Goal: Task Accomplishment & Management: Use online tool/utility

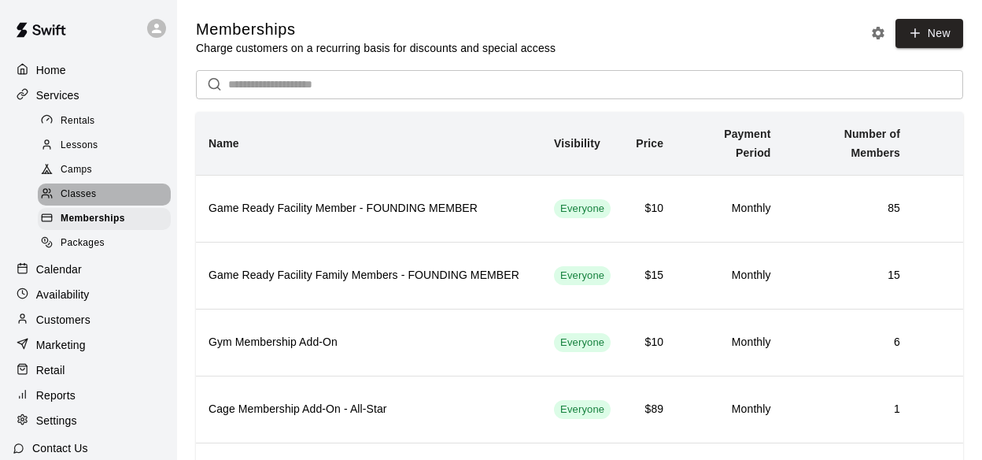
click at [80, 190] on span "Classes" at bounding box center [78, 195] width 35 height 16
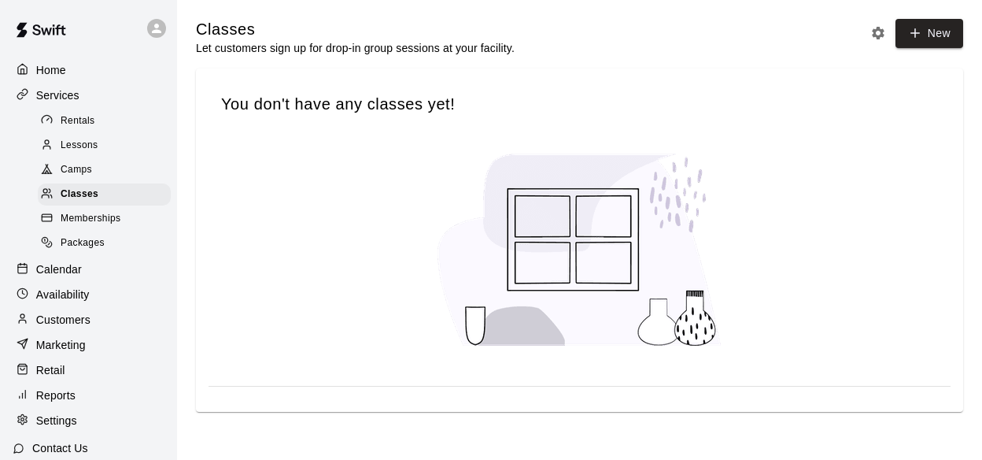
click at [98, 146] on span "Lessons" at bounding box center [80, 146] width 38 height 16
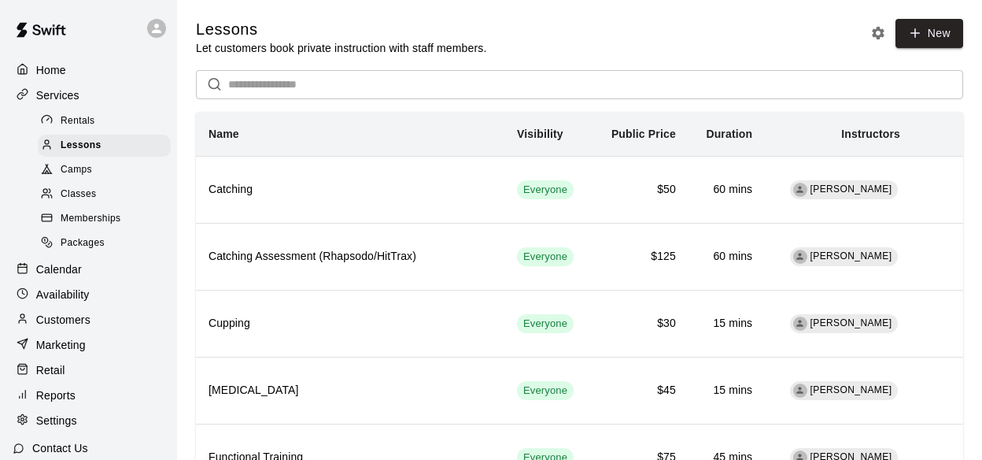
click at [102, 215] on span "Memberships" at bounding box center [91, 219] width 60 height 16
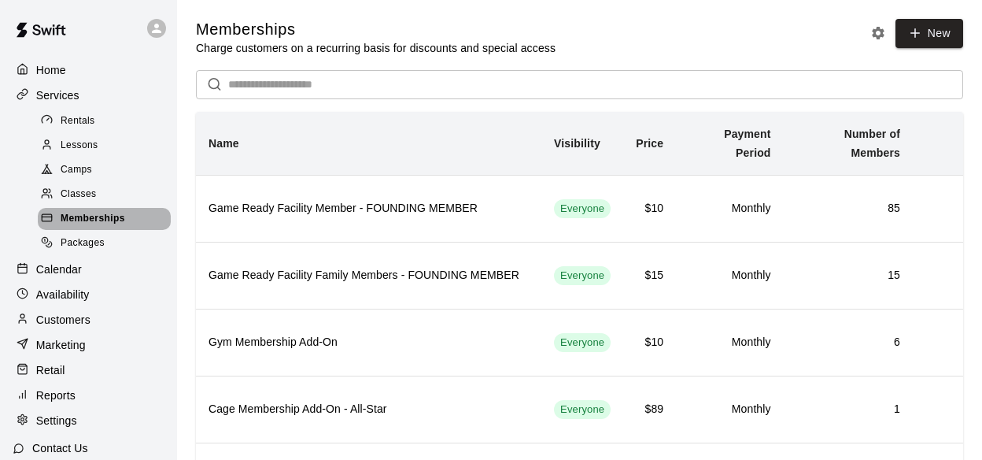
click at [87, 214] on span "Memberships" at bounding box center [93, 219] width 65 height 16
click at [73, 389] on p "Reports" at bounding box center [55, 395] width 39 height 16
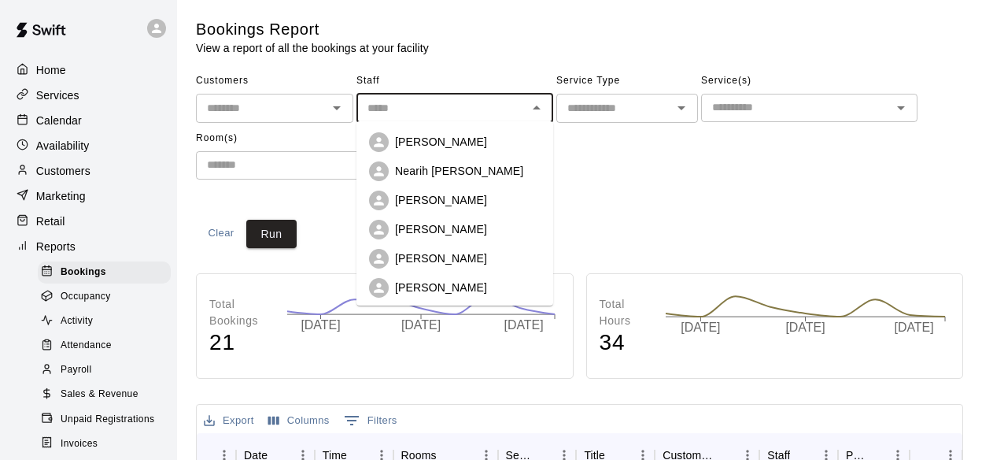
click at [392, 113] on input "text" at bounding box center [441, 108] width 161 height 20
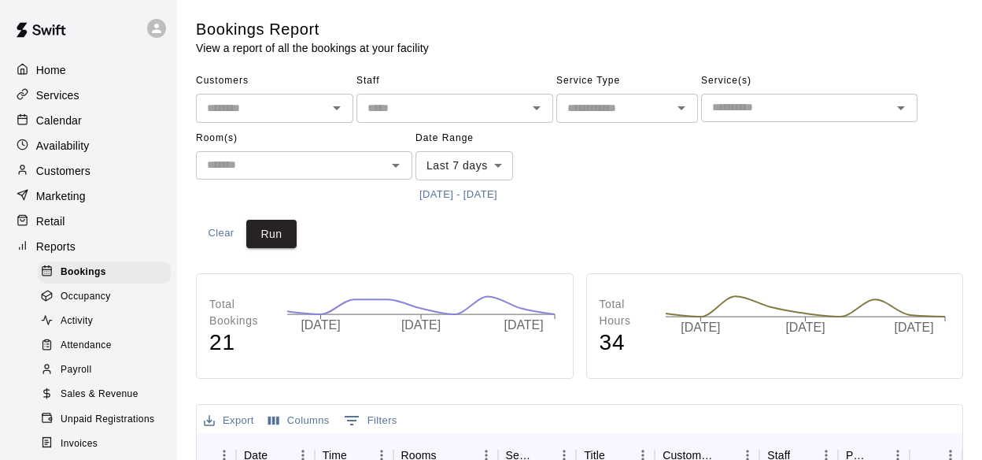
click at [435, 77] on span "Staff" at bounding box center [455, 80] width 197 height 25
click at [285, 164] on input "text" at bounding box center [291, 165] width 181 height 20
click at [449, 43] on div "Bookings Report View a report of all the bookings at your facility" at bounding box center [580, 37] width 768 height 37
click at [312, 94] on div "​" at bounding box center [274, 108] width 157 height 29
click at [449, 53] on div "Bookings Report View a report of all the bookings at your facility" at bounding box center [580, 37] width 768 height 37
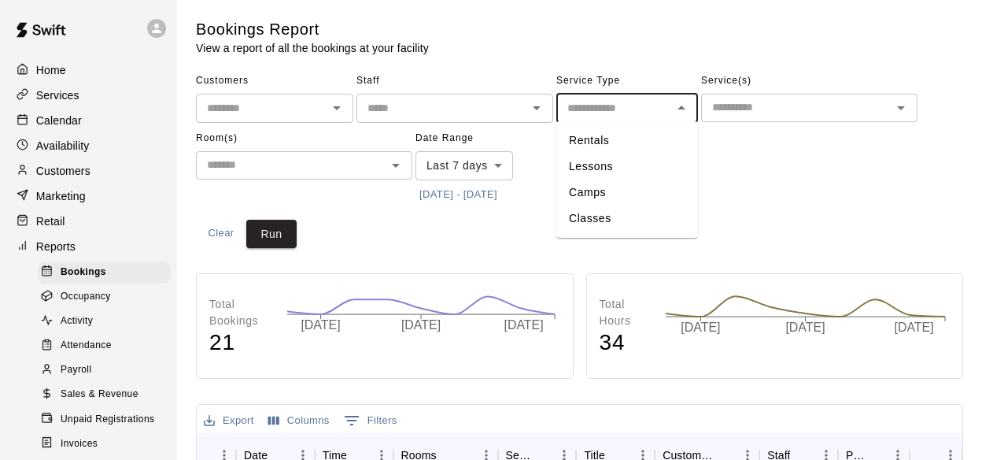
click at [631, 105] on input "text" at bounding box center [614, 108] width 106 height 20
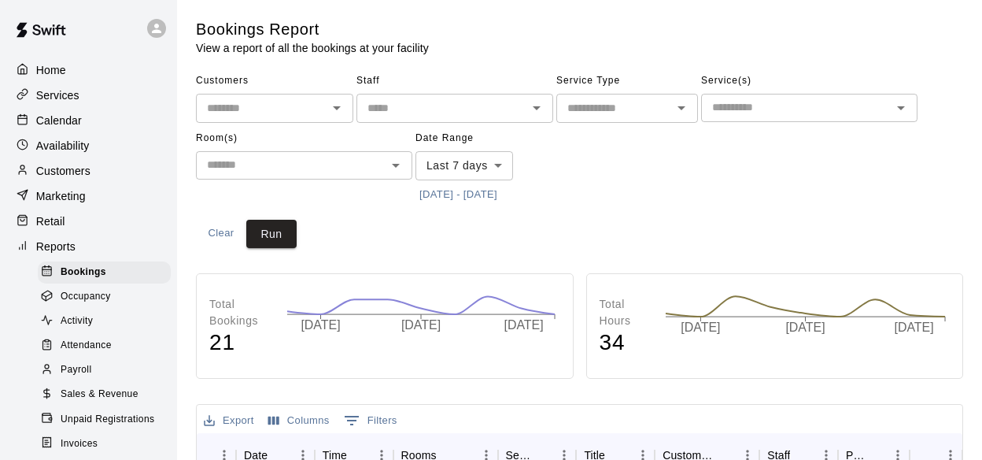
click at [694, 70] on span "Service Type" at bounding box center [628, 80] width 142 height 25
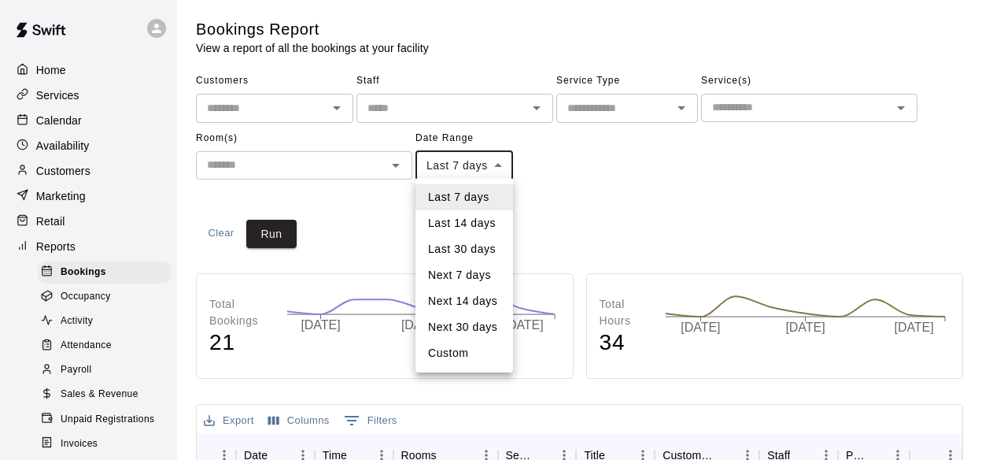
click at [458, 349] on li "Custom" at bounding box center [465, 353] width 98 height 26
type input "******"
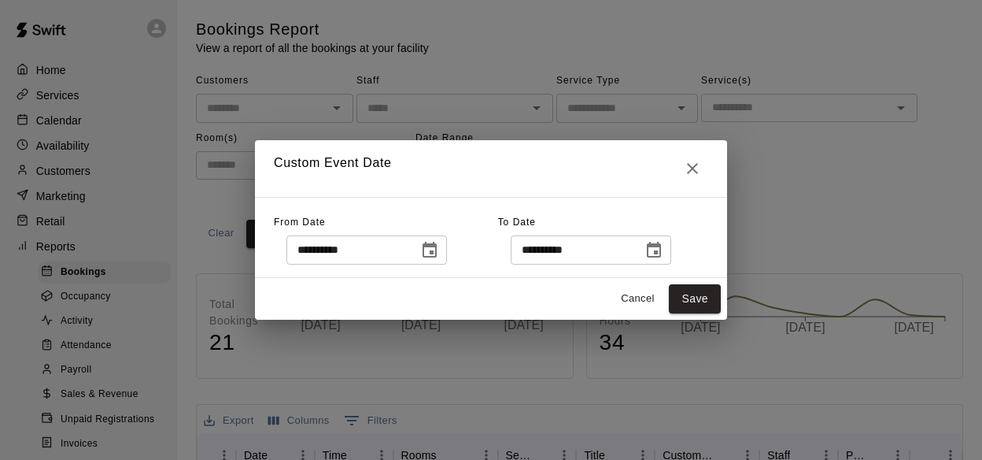
click at [426, 257] on button "Choose date, selected date is Aug 11, 2025" at bounding box center [429, 250] width 31 height 31
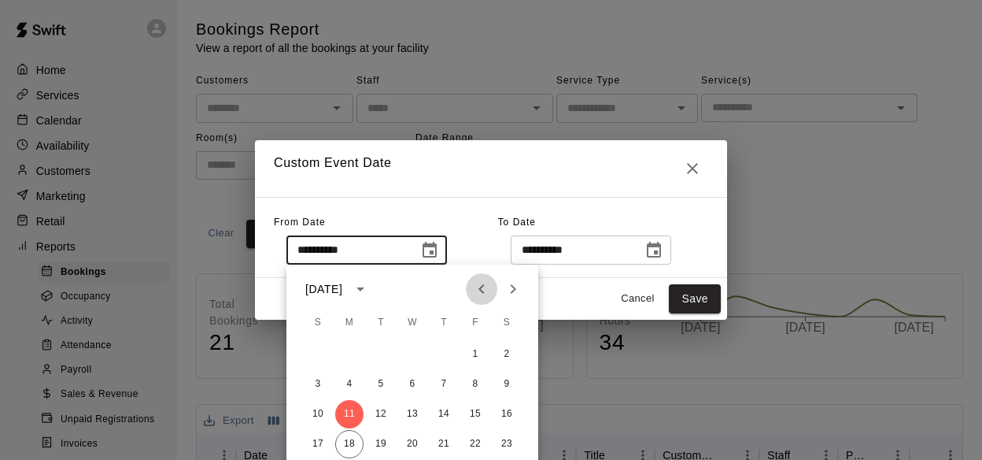
click at [477, 284] on icon "Previous month" at bounding box center [481, 288] width 19 height 19
click at [379, 346] on button "1" at bounding box center [381, 354] width 28 height 28
type input "**********"
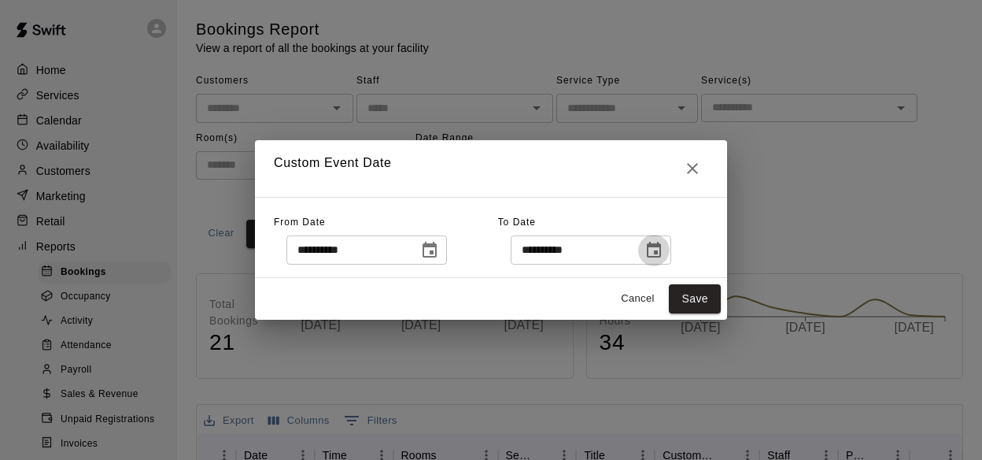
click at [661, 253] on icon "Choose date, selected date is Aug 18, 2025" at bounding box center [654, 250] width 14 height 16
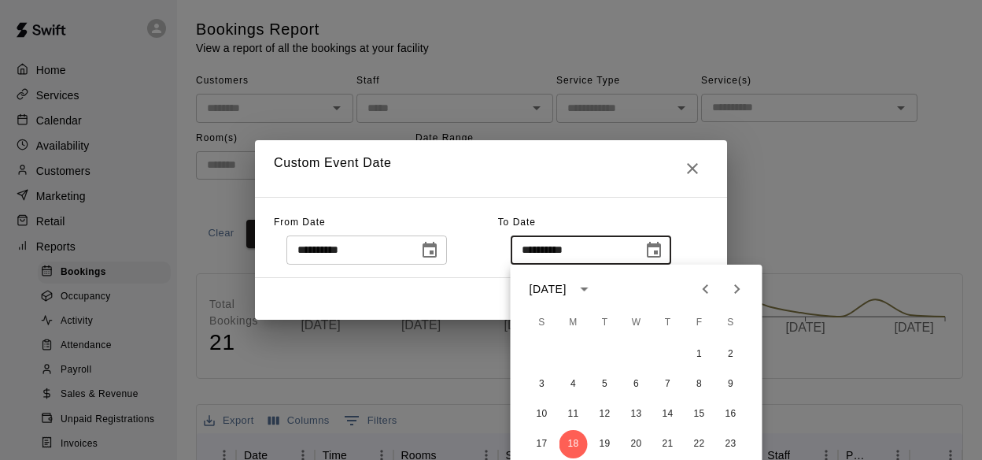
click at [704, 289] on icon "Previous month" at bounding box center [706, 288] width 6 height 9
click at [738, 445] on button "26" at bounding box center [731, 444] width 28 height 28
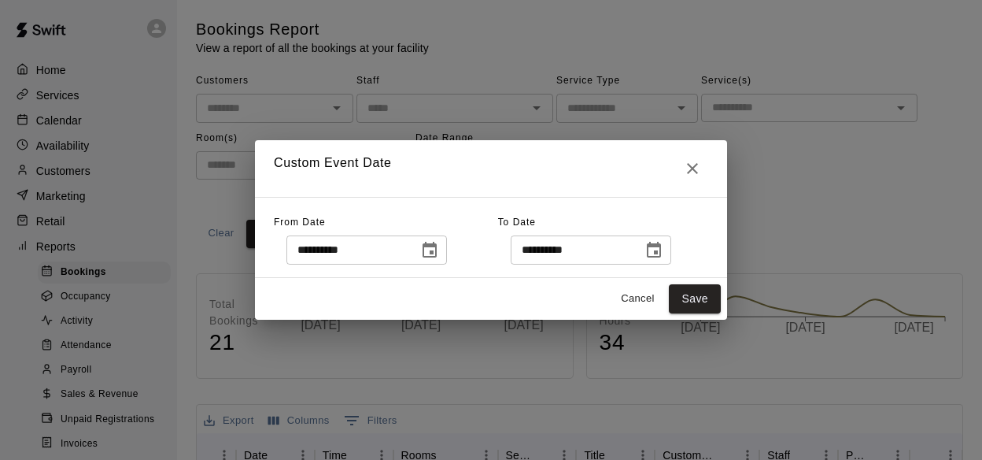
click at [661, 250] on icon "Choose date, selected date is Jul 26, 2025" at bounding box center [654, 250] width 19 height 19
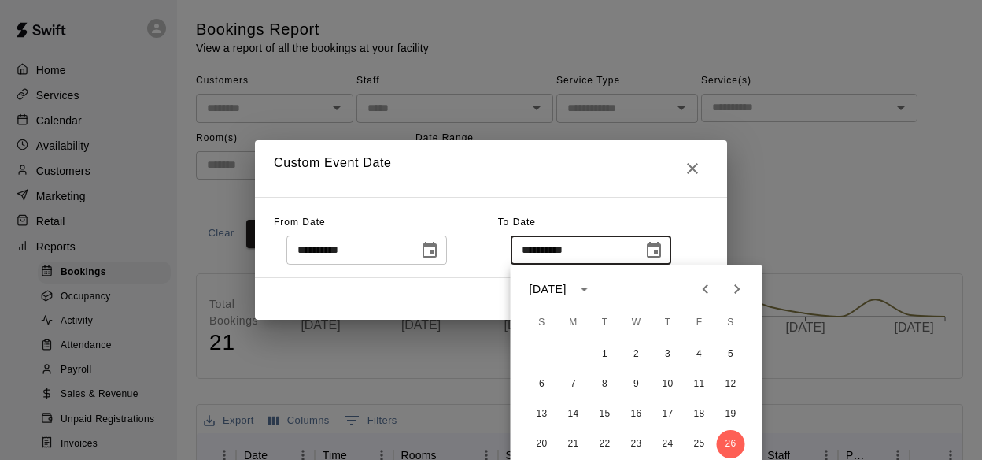
click at [661, 250] on icon "Choose date, selected date is Jul 26, 2025" at bounding box center [654, 250] width 19 height 19
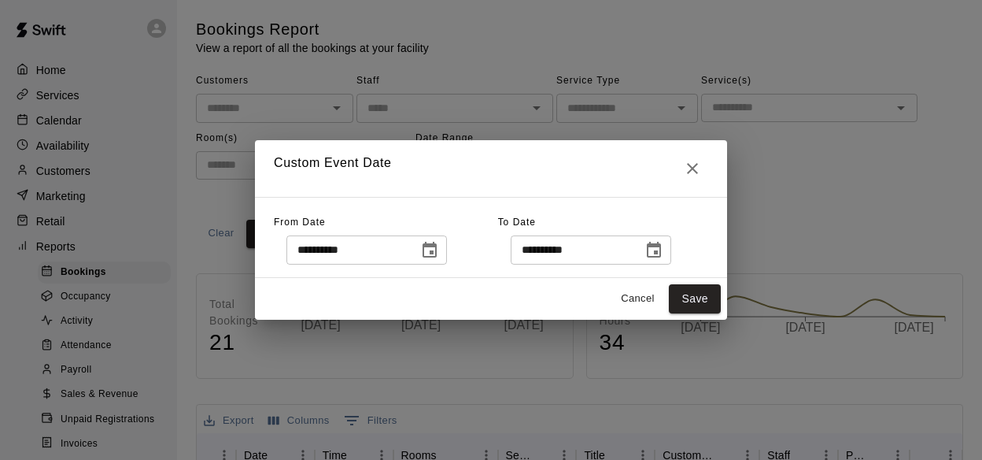
drag, startPoint x: 641, startPoint y: 163, endPoint x: 641, endPoint y: 75, distance: 88.2
click at [641, 74] on div "**********" at bounding box center [491, 230] width 982 height 460
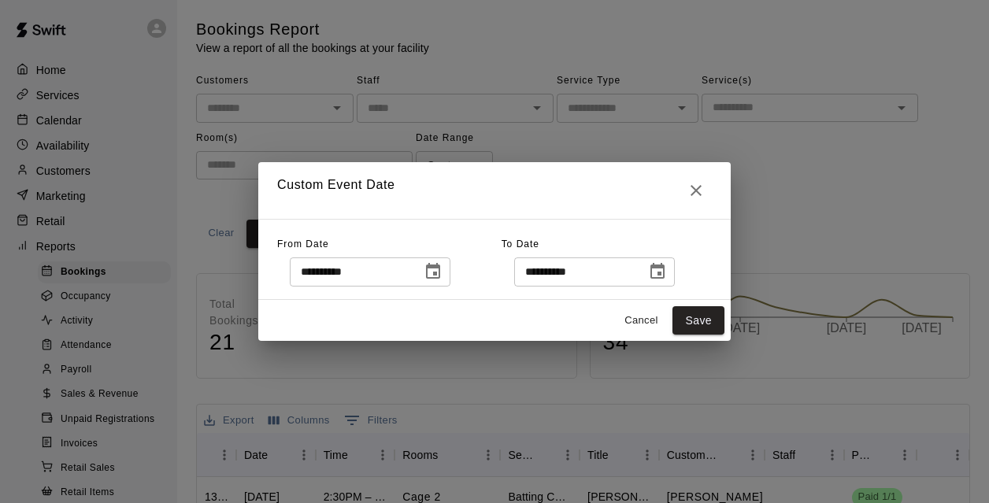
click at [664, 268] on icon "Choose date, selected date is Jul 26, 2025" at bounding box center [657, 271] width 14 height 16
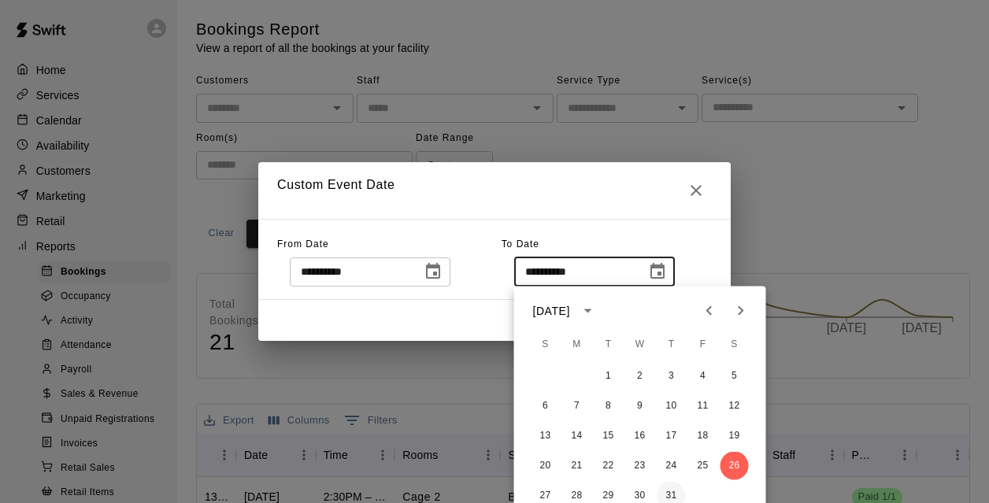
click at [671, 459] on button "31" at bounding box center [671, 496] width 28 height 28
type input "**********"
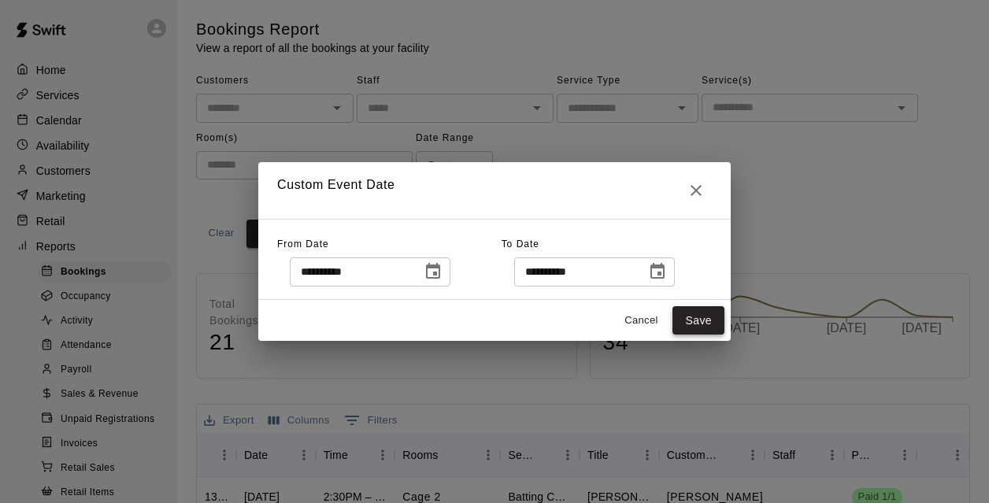
click at [694, 320] on button "Save" at bounding box center [698, 320] width 52 height 29
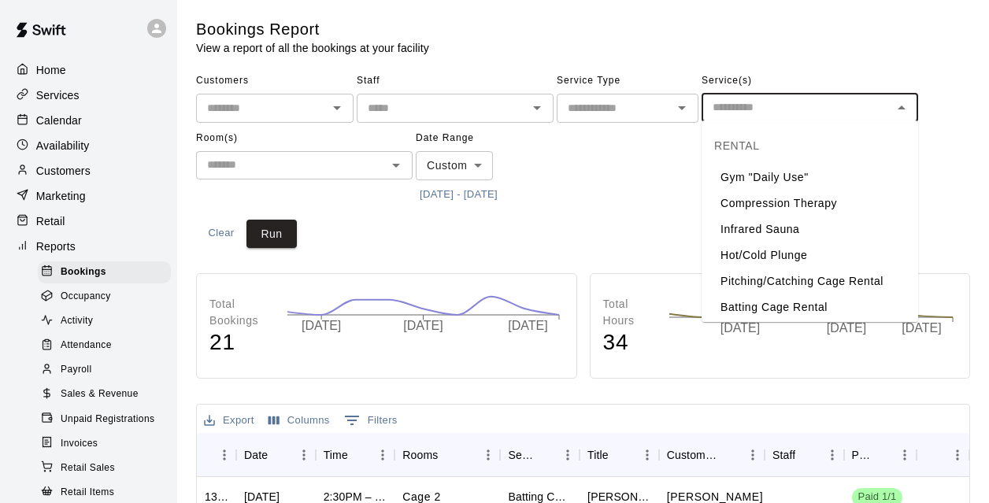
click at [775, 102] on input "text" at bounding box center [796, 108] width 181 height 20
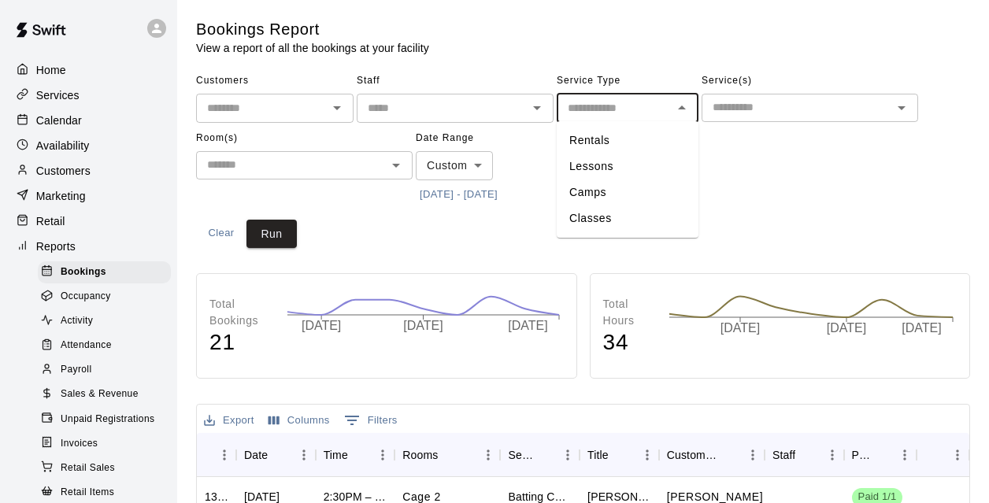
click at [627, 102] on input "text" at bounding box center [614, 108] width 106 height 20
click at [479, 212] on div "Customers ​ Staff ​ Service Type ​ Rentals Lessons Camps Classes Service(s) ​ R…" at bounding box center [583, 157] width 774 height 179
click at [755, 111] on input "text" at bounding box center [796, 108] width 181 height 20
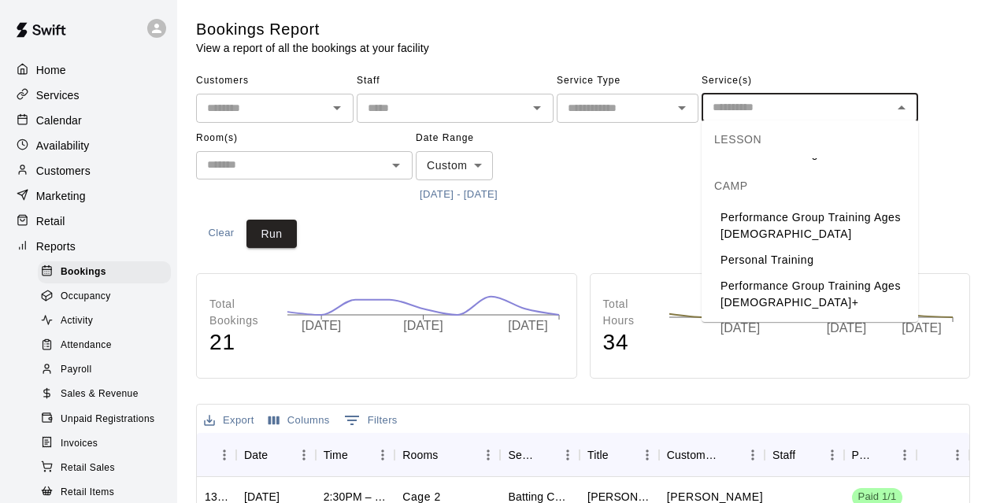
scroll to position [860, 0]
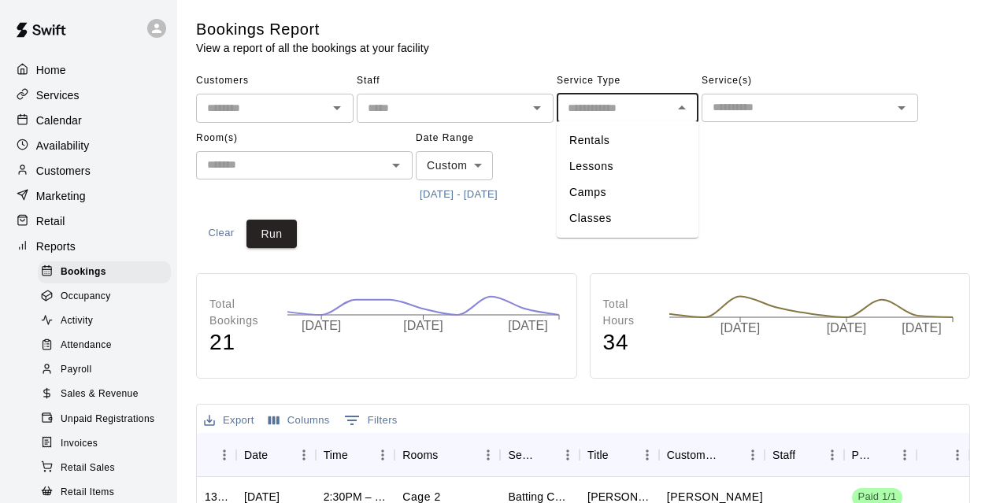
click at [623, 100] on input "text" at bounding box center [614, 108] width 106 height 20
click at [598, 143] on li "Rentals" at bounding box center [628, 141] width 142 height 26
type input "*******"
click at [667, 112] on icon "Clear" at bounding box center [661, 108] width 16 height 16
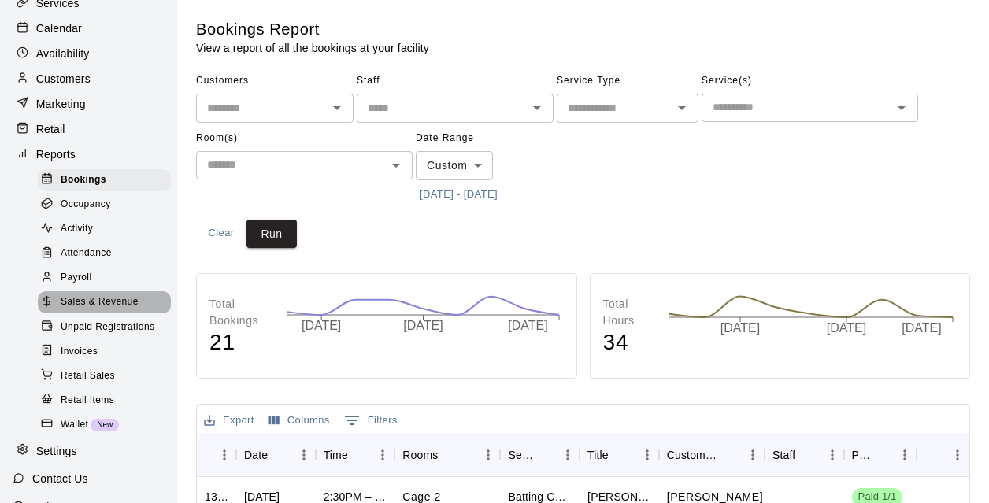
click at [87, 294] on span "Sales & Revenue" at bounding box center [100, 302] width 78 height 16
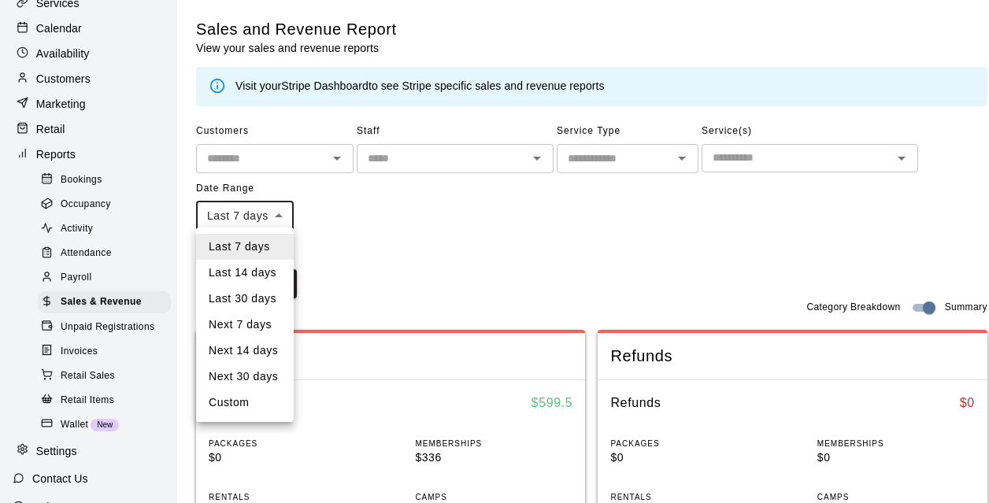
click at [231, 399] on li "Custom" at bounding box center [245, 403] width 98 height 26
type input "******"
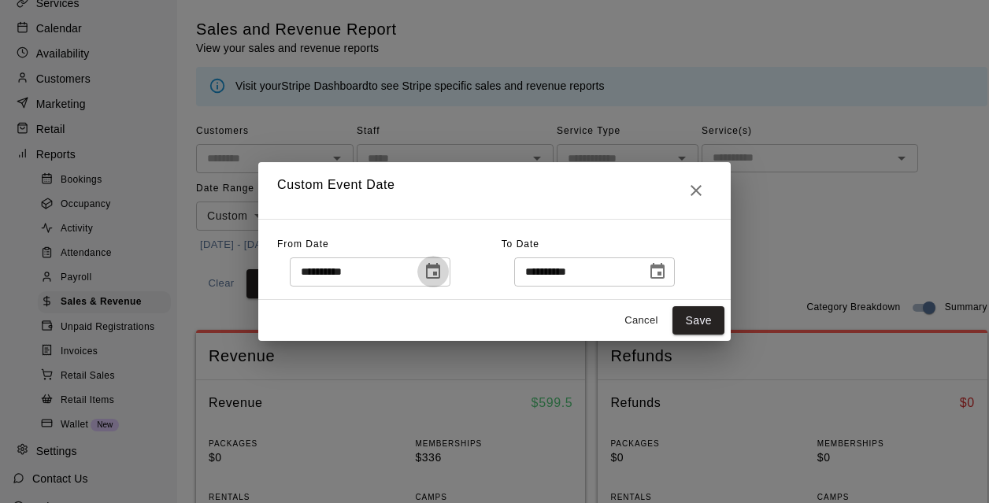
click at [440, 274] on icon "Choose date, selected date is Aug 11, 2025" at bounding box center [433, 271] width 14 height 16
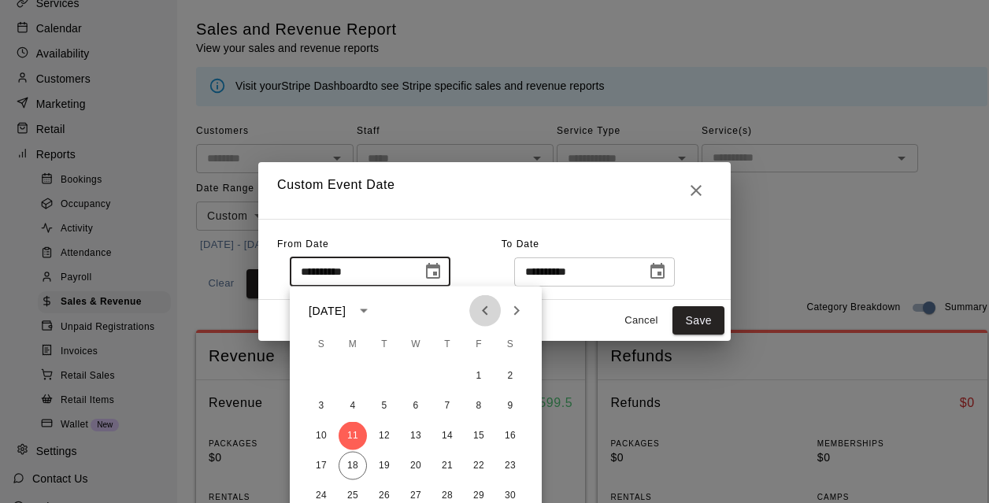
click at [491, 313] on icon "Previous month" at bounding box center [484, 310] width 19 height 19
click at [390, 376] on button "1" at bounding box center [384, 376] width 28 height 28
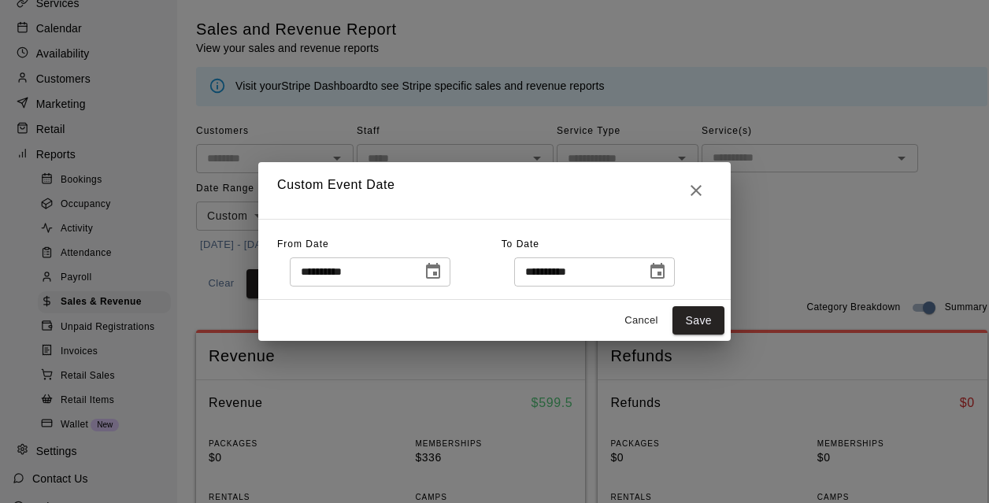
type input "**********"
click at [667, 276] on icon "Choose date, selected date is Aug 18, 2025" at bounding box center [657, 271] width 19 height 19
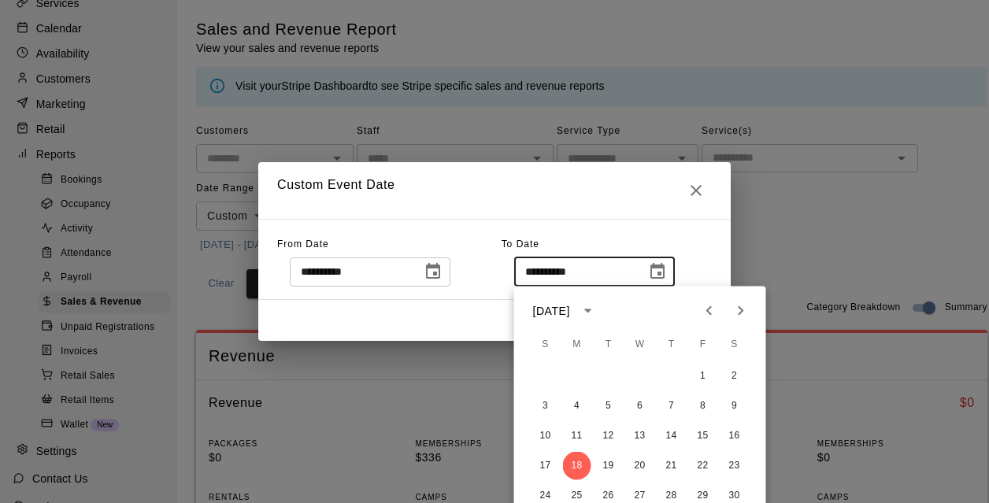
click at [706, 309] on icon "Previous month" at bounding box center [709, 310] width 19 height 19
click at [668, 459] on button "31" at bounding box center [671, 496] width 28 height 28
type input "**********"
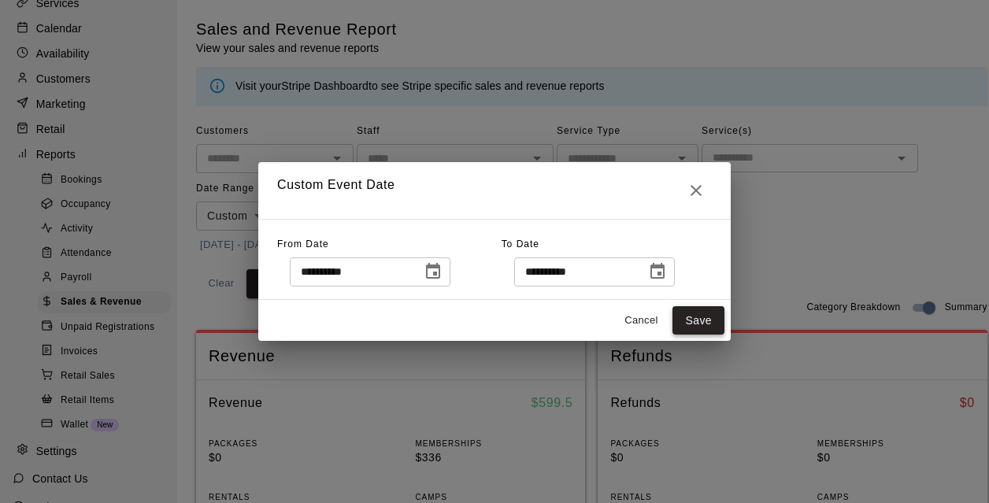
click at [695, 324] on button "Save" at bounding box center [698, 320] width 52 height 29
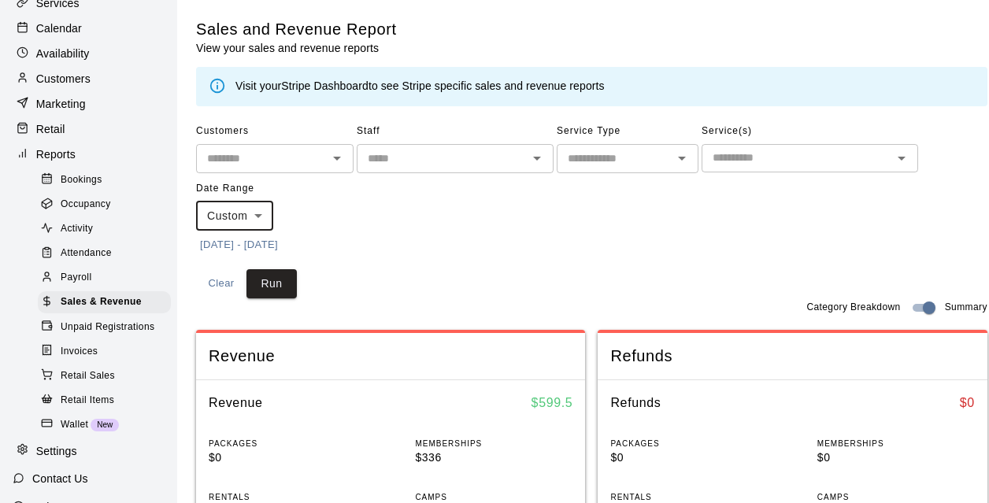
click at [742, 153] on input "text" at bounding box center [796, 158] width 181 height 20
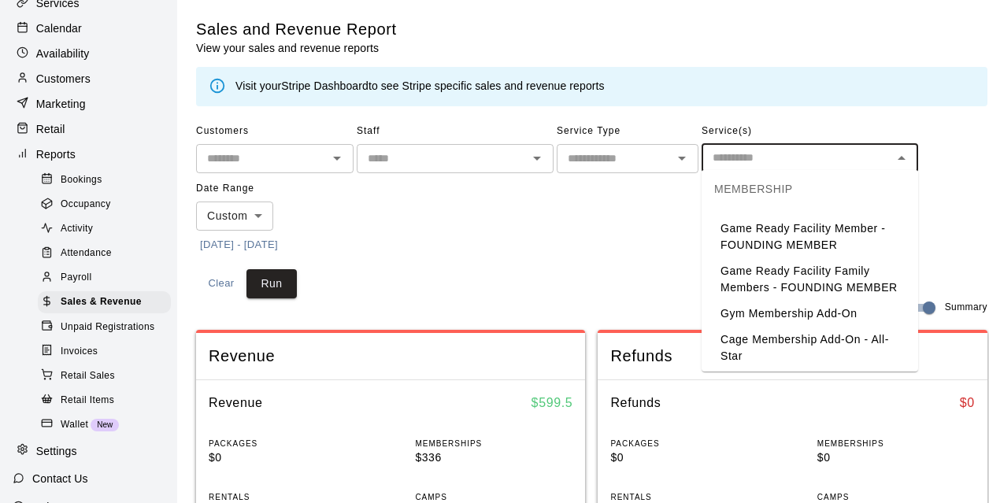
scroll to position [1317, 0]
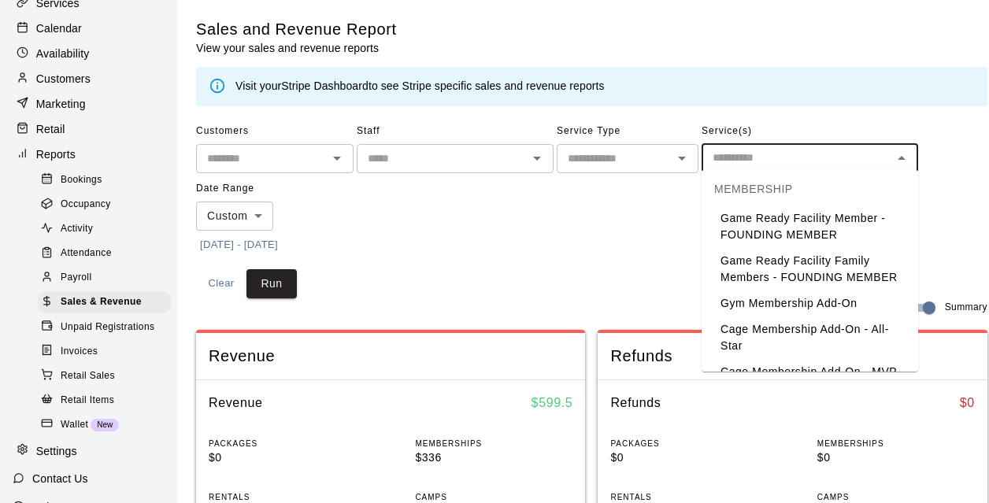
click at [801, 232] on li "Game Ready Facility Member - FOUNDING MEMBER" at bounding box center [809, 226] width 216 height 43
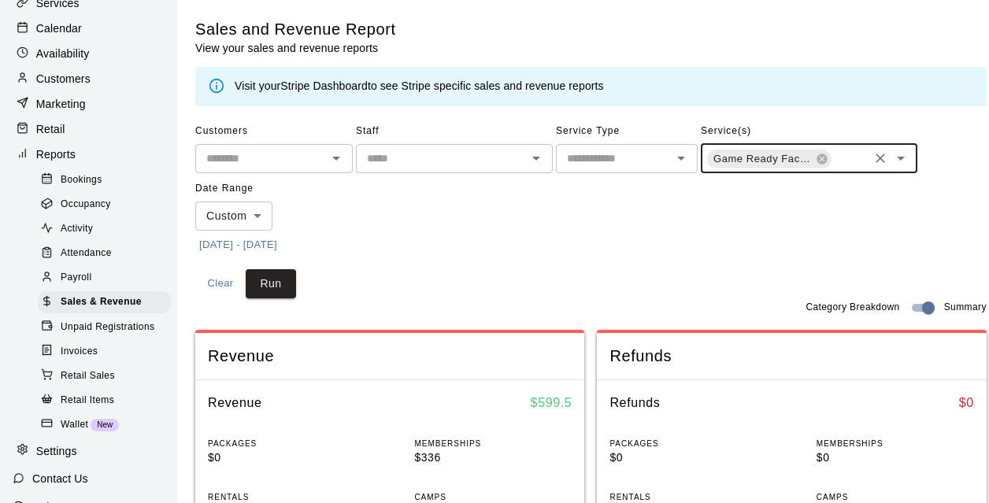
scroll to position [0, 1]
click at [276, 272] on button "Run" at bounding box center [271, 283] width 50 height 29
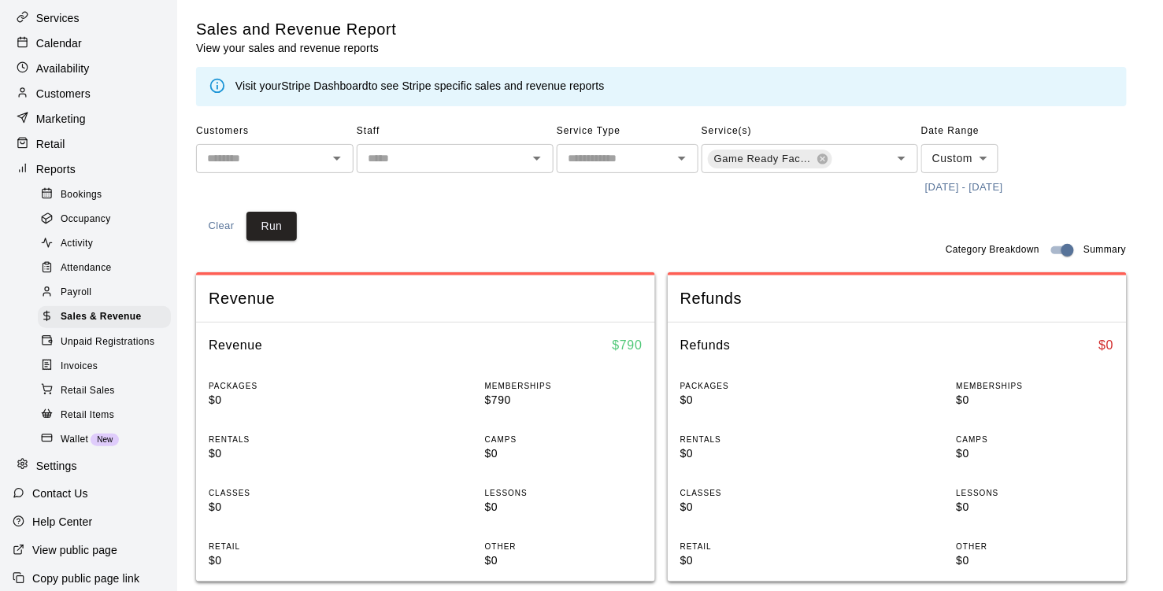
scroll to position [0, 0]
click at [824, 155] on icon at bounding box center [822, 159] width 10 height 10
click at [901, 158] on icon "Open" at bounding box center [901, 159] width 8 height 4
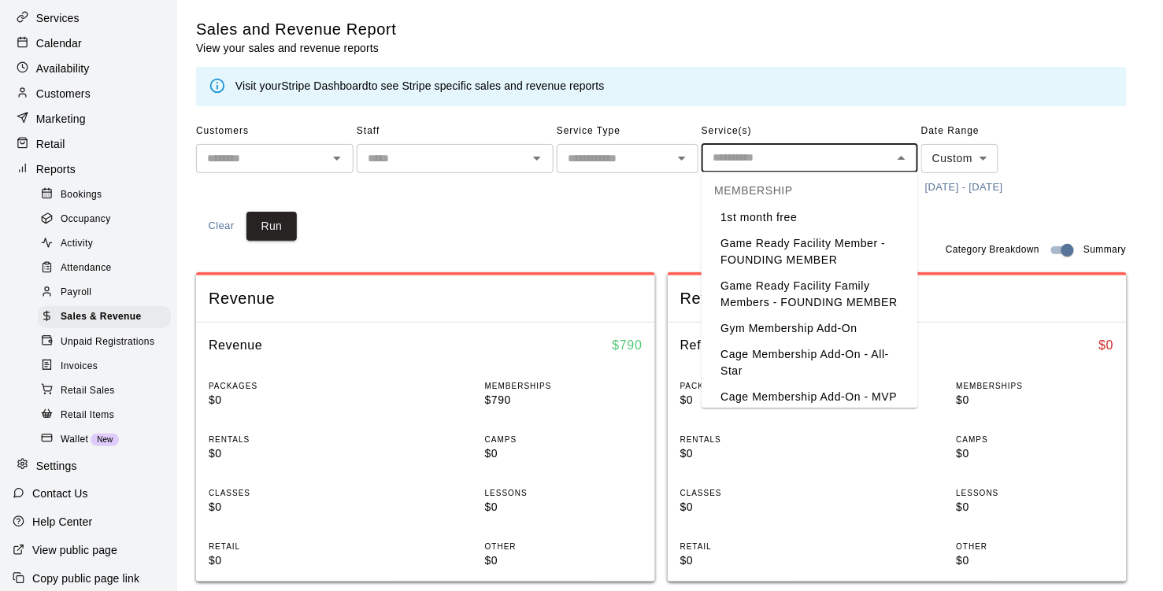
scroll to position [1278, 0]
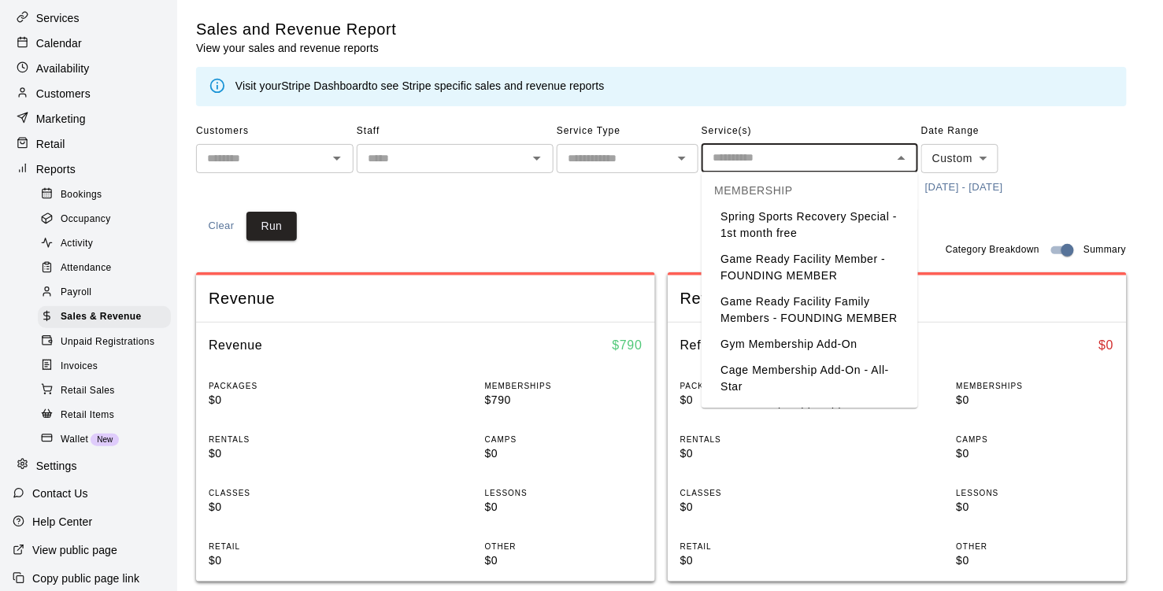
click at [826, 310] on li "Game Ready Facility Family Members - FOUNDING MEMBER" at bounding box center [809, 311] width 216 height 43
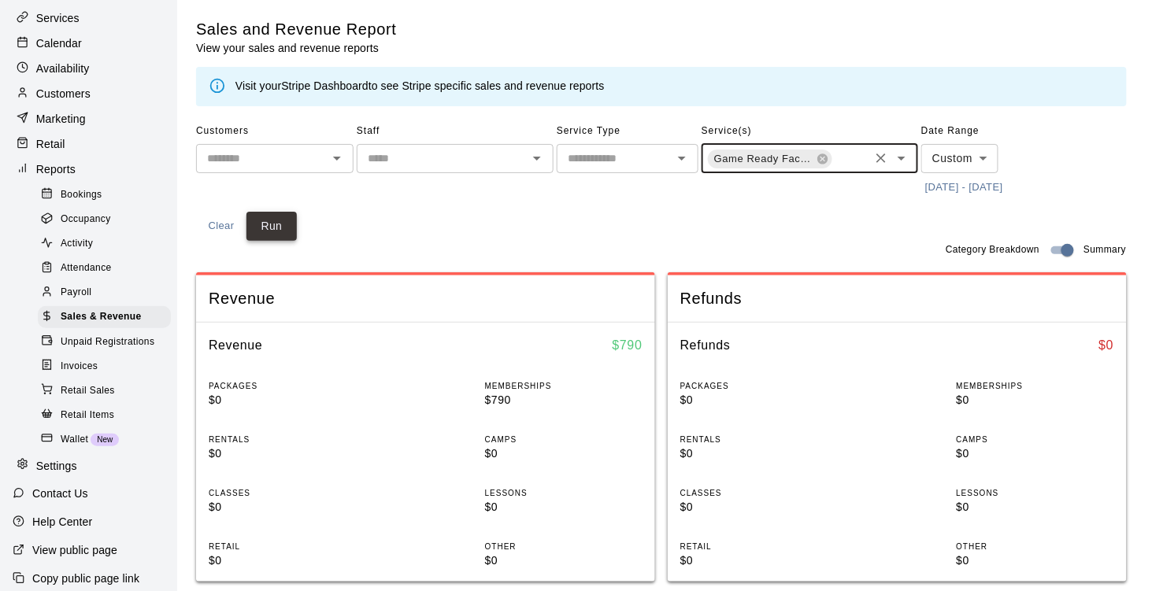
click at [266, 235] on button "Run" at bounding box center [271, 226] width 50 height 29
click at [823, 160] on icon at bounding box center [822, 159] width 13 height 13
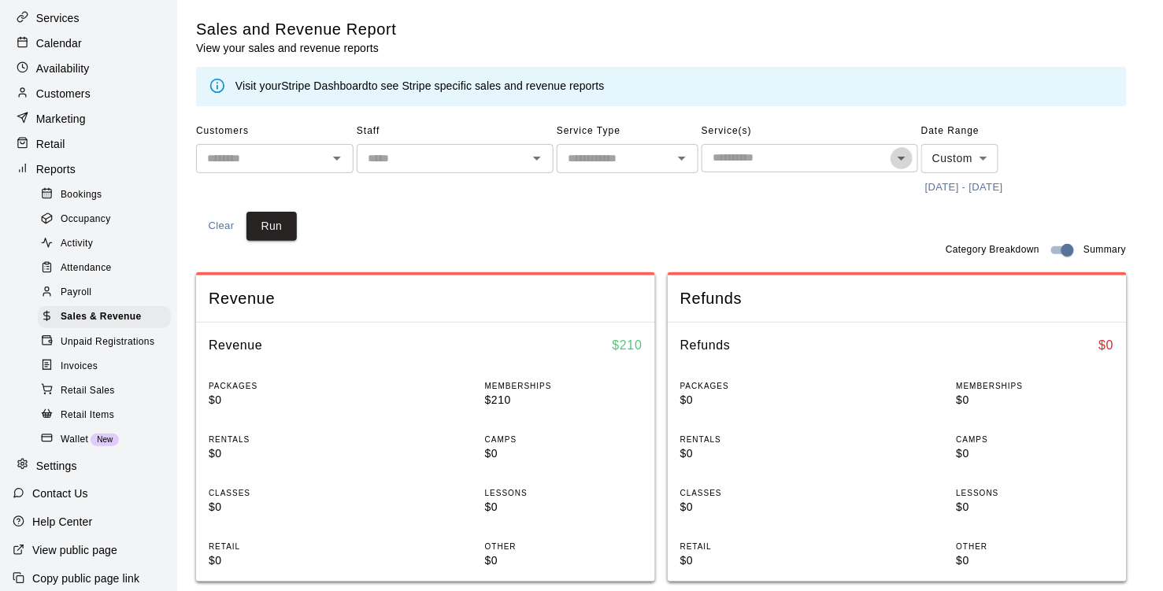
click at [894, 159] on icon "Open" at bounding box center [901, 158] width 19 height 19
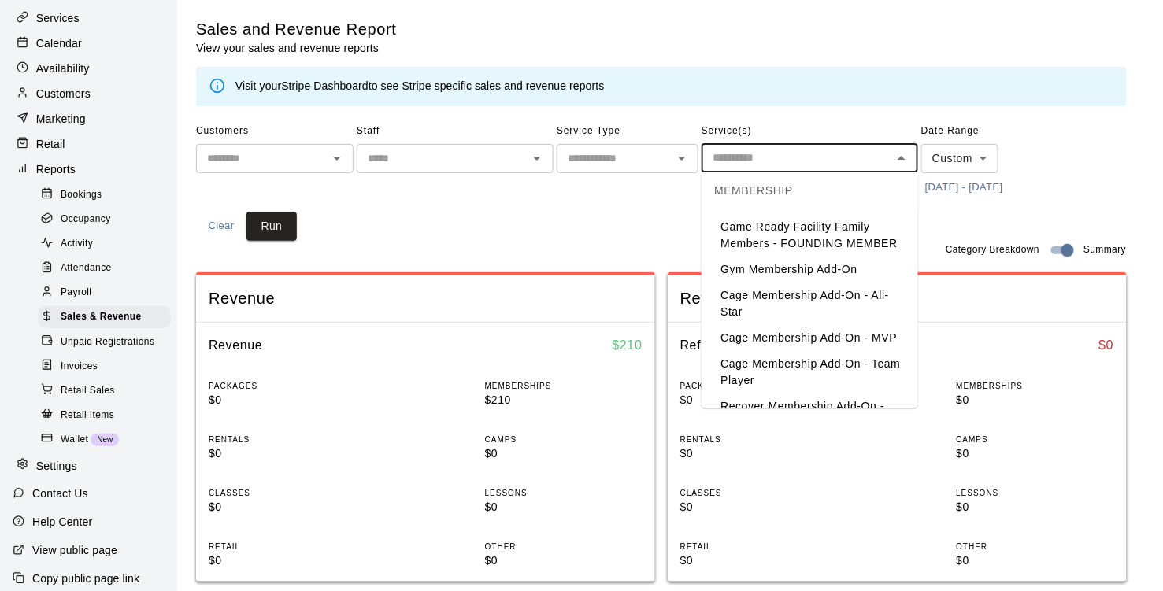
scroll to position [1354, 0]
click at [816, 305] on li "Cage Membership Add-On - All-Star" at bounding box center [809, 303] width 216 height 43
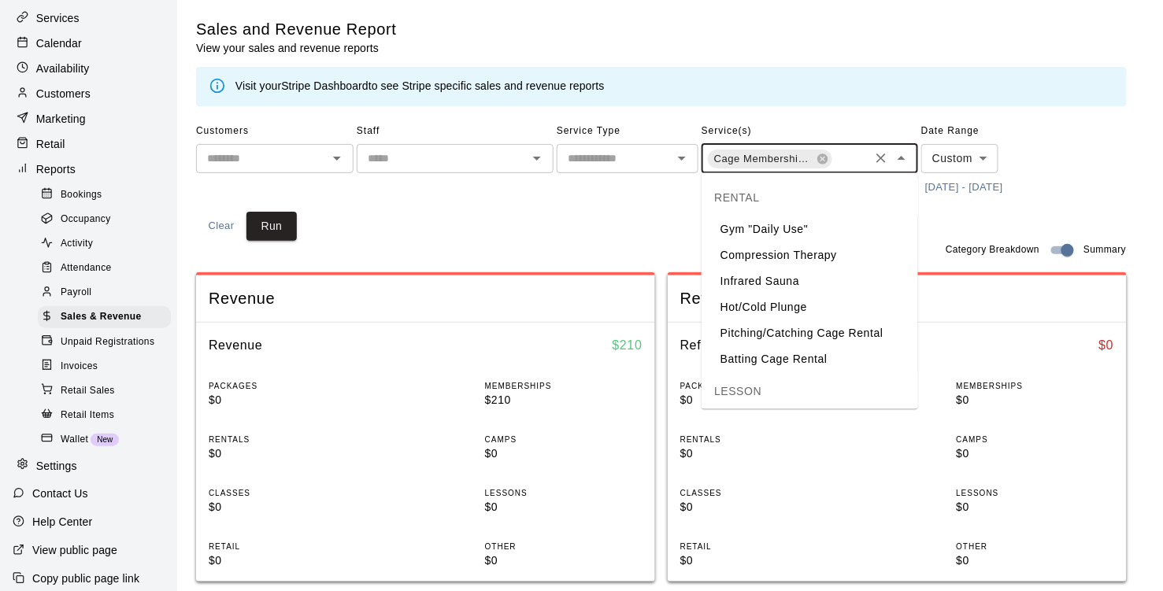
click at [853, 158] on input "text" at bounding box center [850, 160] width 33 height 20
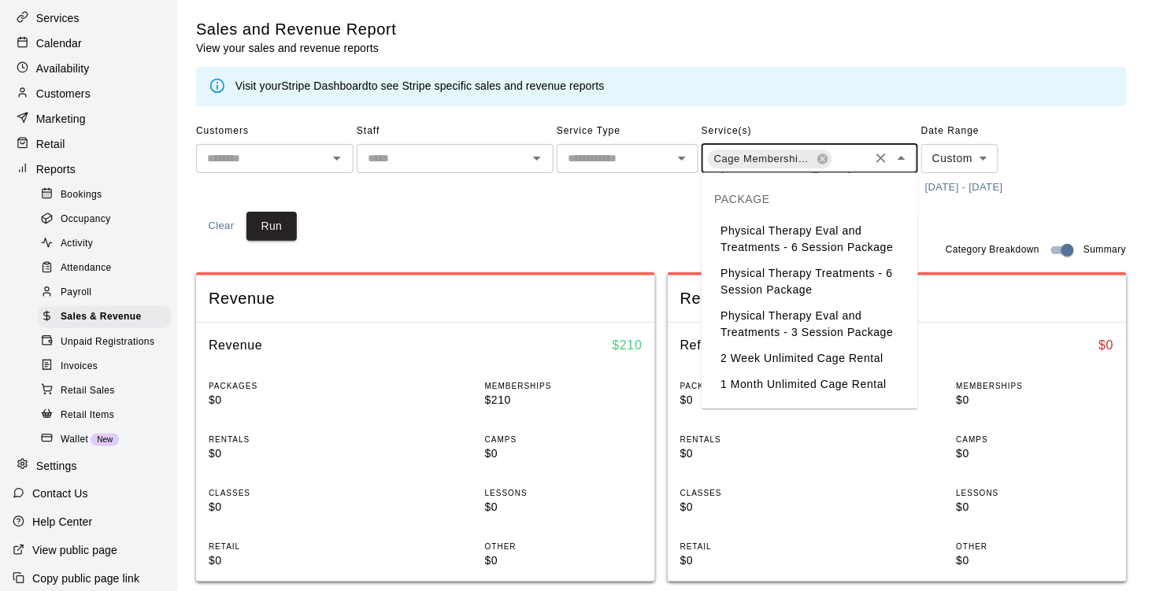
scroll to position [1323, 0]
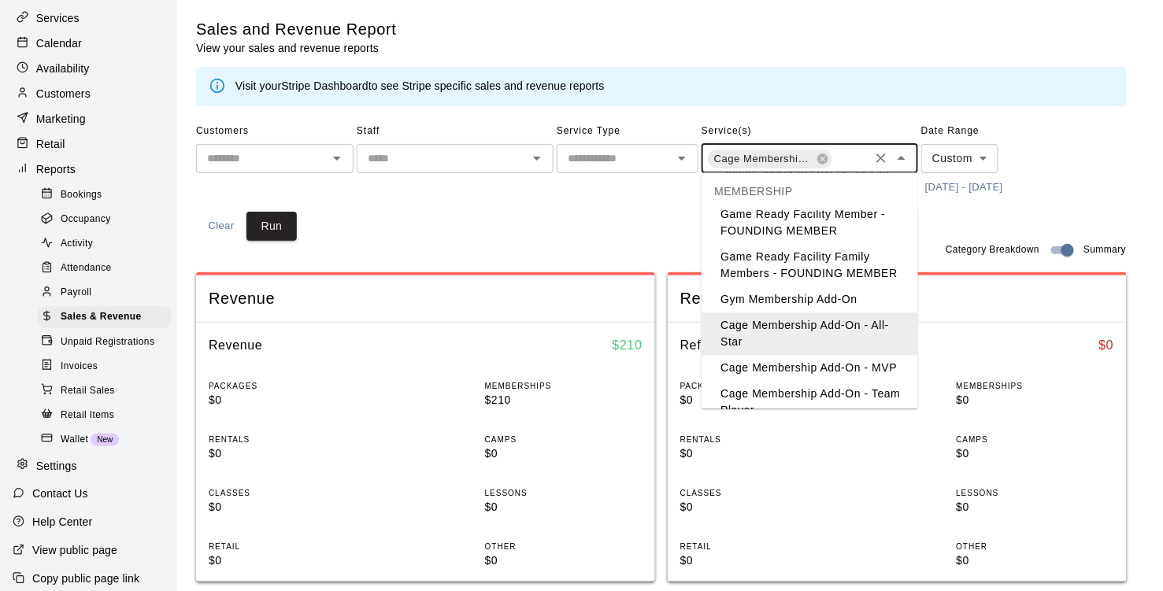
click at [814, 374] on li "Cage Membership Add-On - MVP" at bounding box center [809, 369] width 216 height 26
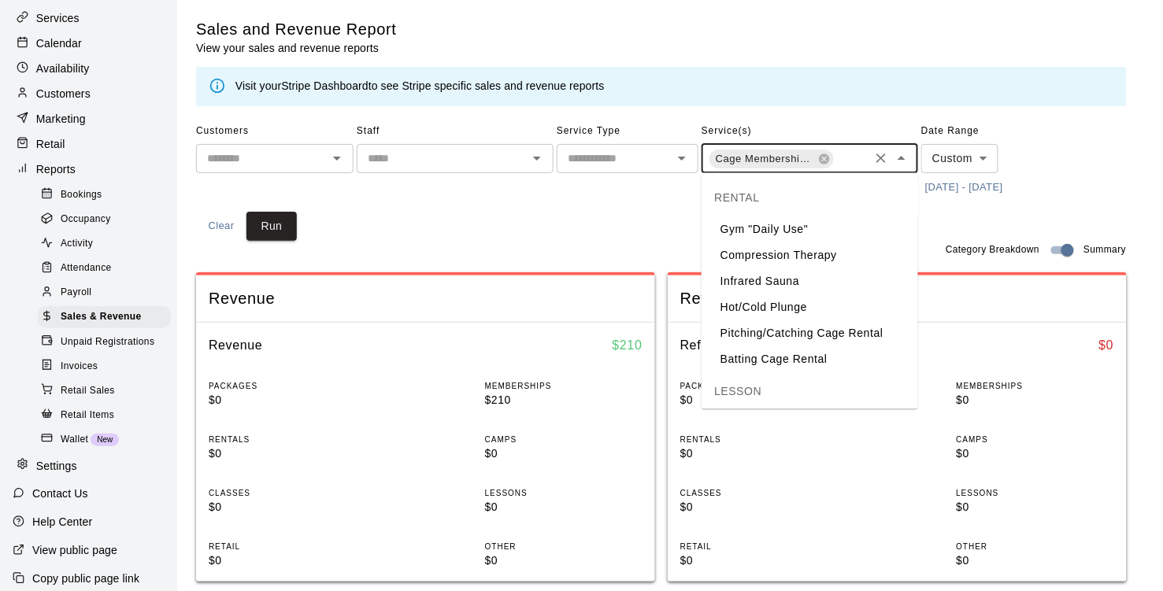
click at [848, 160] on input "text" at bounding box center [850, 160] width 33 height 20
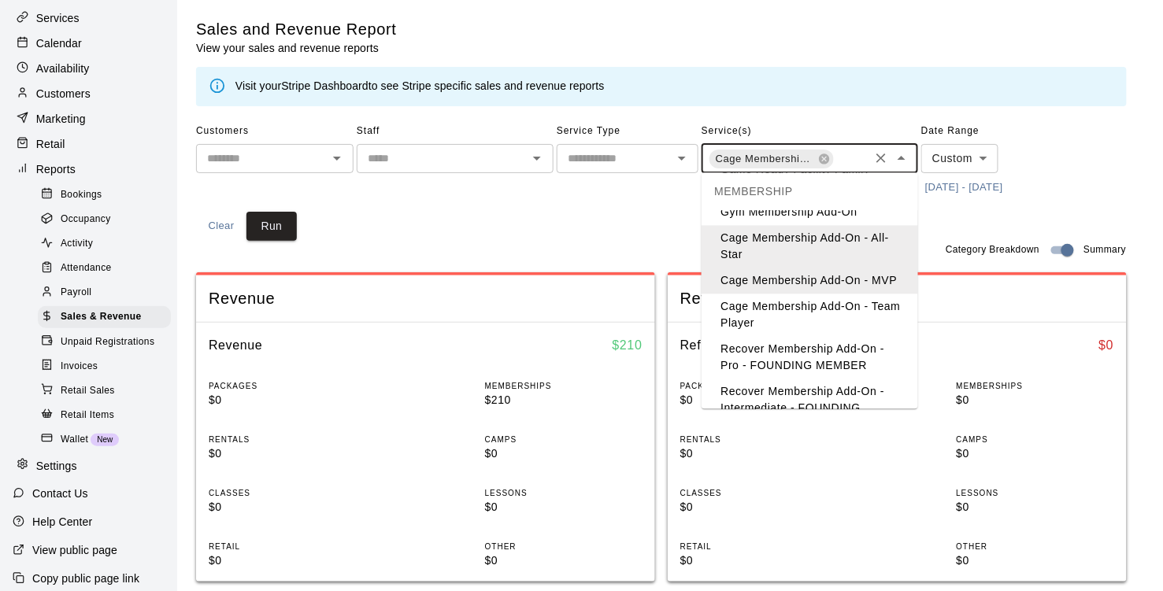
scroll to position [1408, 0]
click at [837, 324] on li "Cage Membership Add-On - Team Player" at bounding box center [809, 318] width 216 height 43
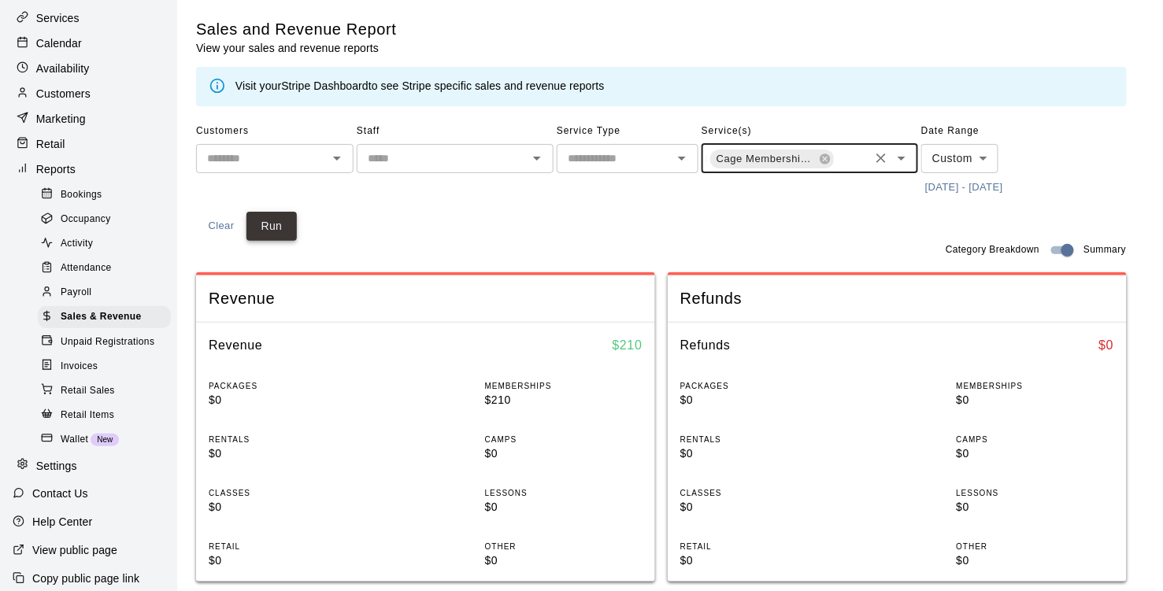
click at [264, 229] on button "Run" at bounding box center [271, 226] width 50 height 29
click at [848, 161] on input "text" at bounding box center [850, 160] width 33 height 20
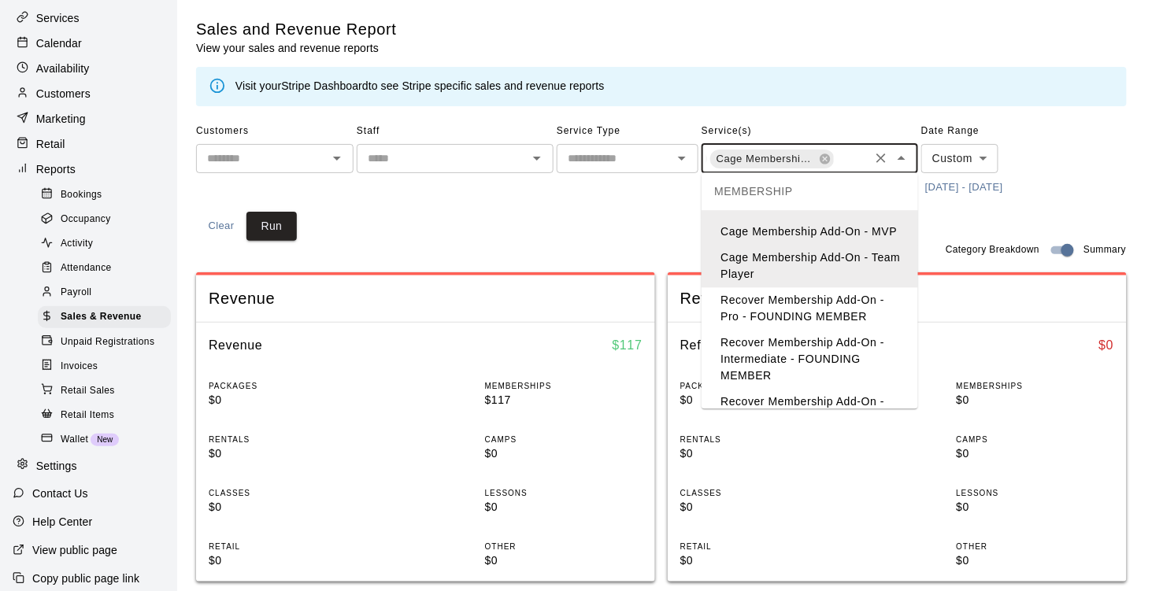
scroll to position [1428, 0]
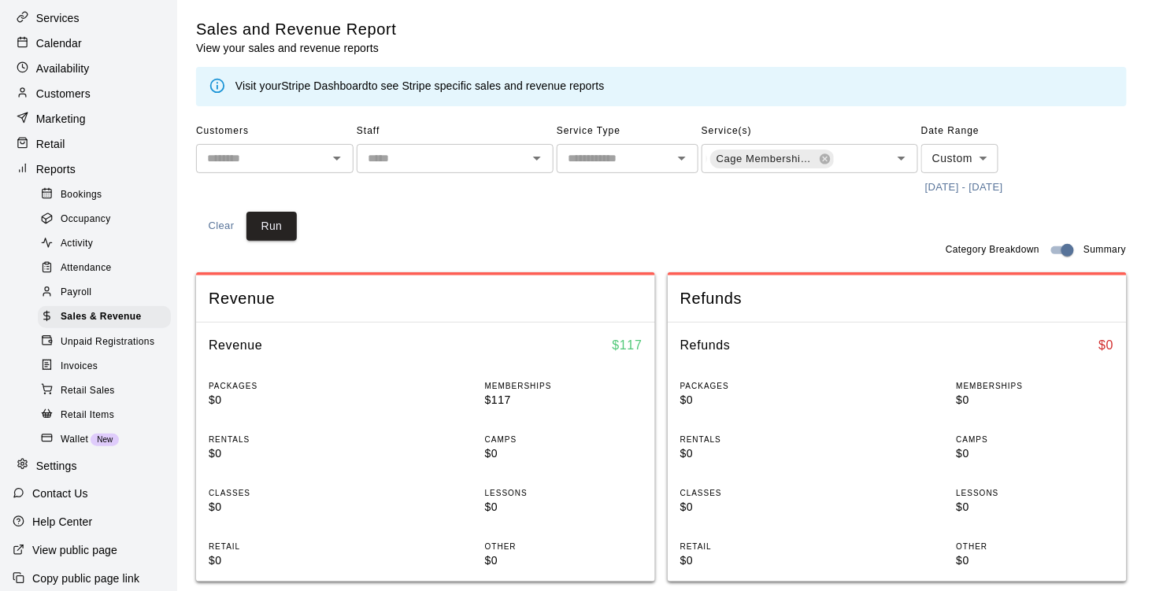
click at [496, 232] on div "Customers ​ Staff ​ Service Type ​ Service(s) Cage Membership Add-On - All-Star…" at bounding box center [661, 180] width 930 height 122
click at [870, 160] on button "Clear" at bounding box center [881, 158] width 22 height 22
click at [831, 160] on input "text" at bounding box center [796, 158] width 181 height 20
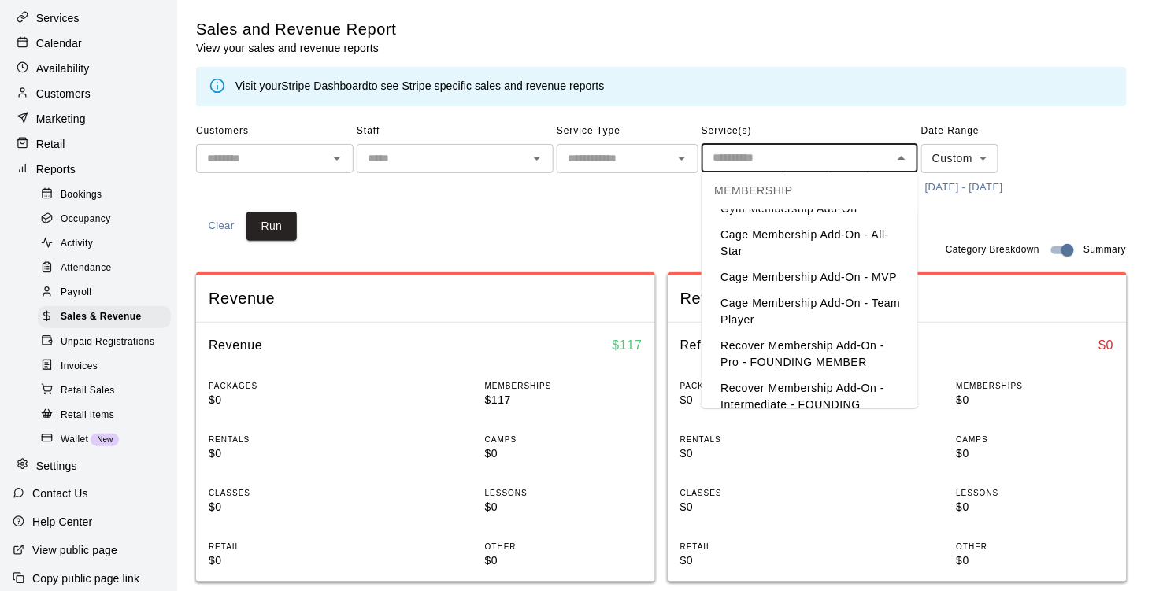
scroll to position [1398, 0]
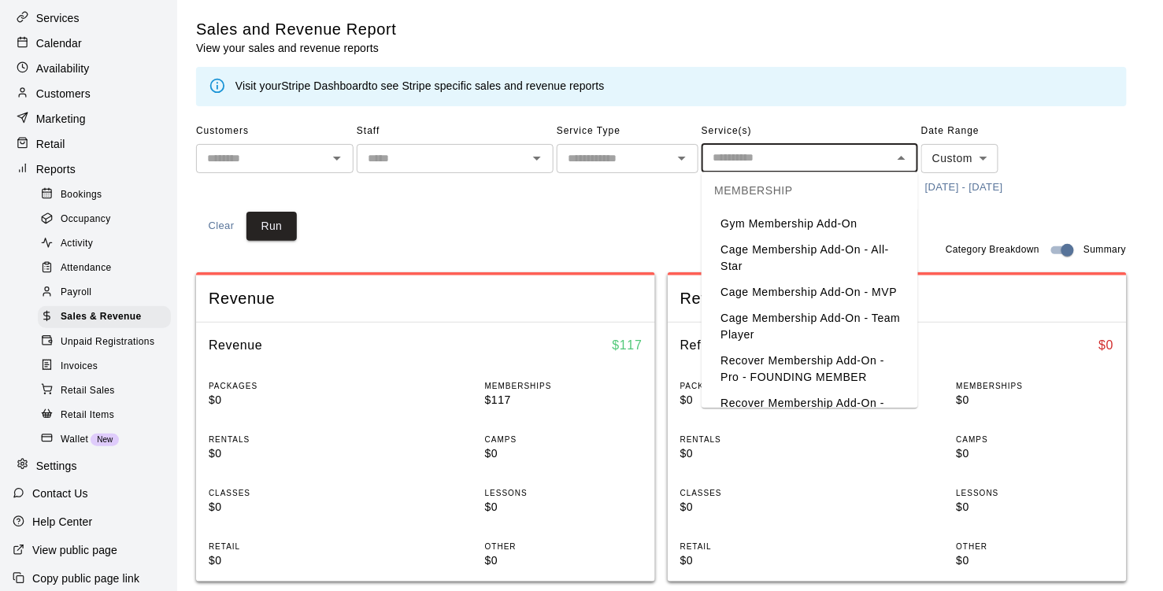
click at [790, 264] on li "Cage Membership Add-On - All-Star" at bounding box center [809, 259] width 216 height 43
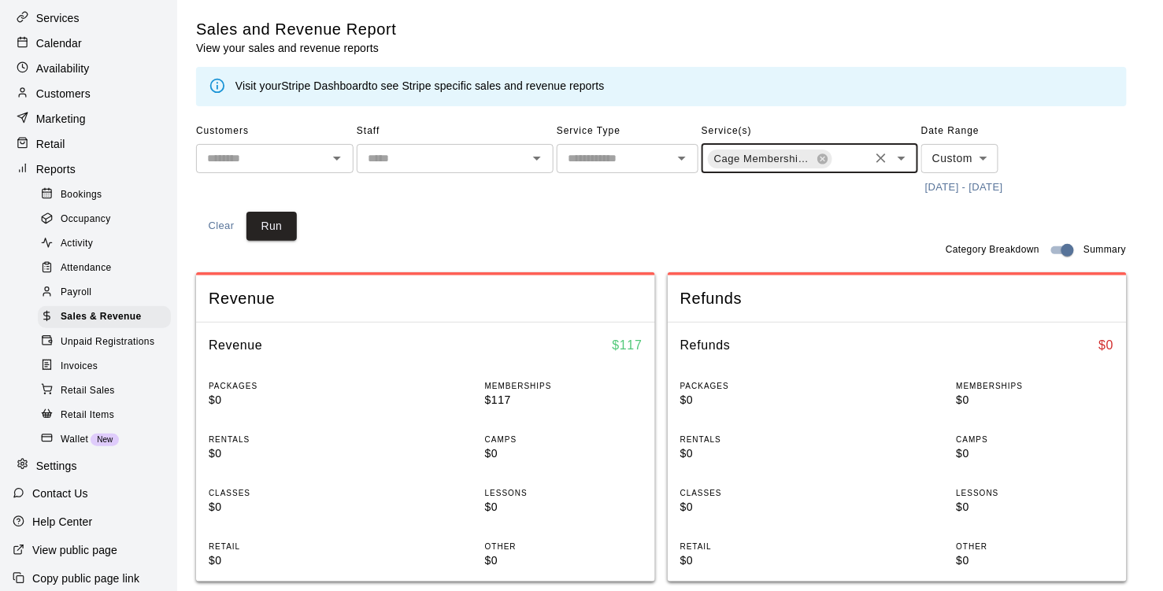
click at [847, 160] on input "text" at bounding box center [850, 160] width 33 height 20
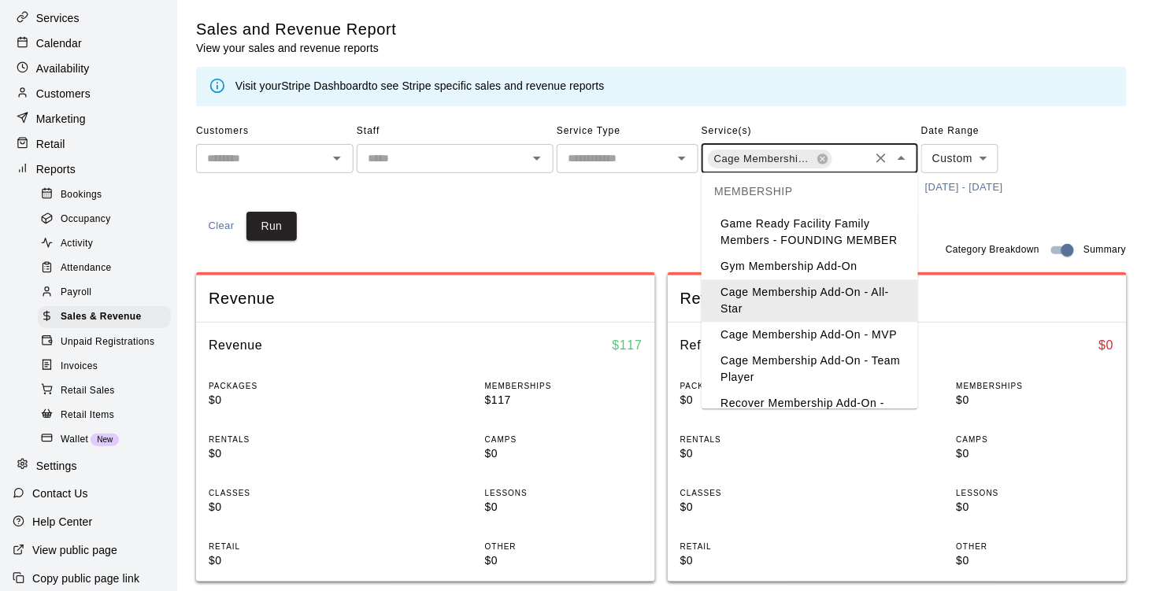
scroll to position [1360, 0]
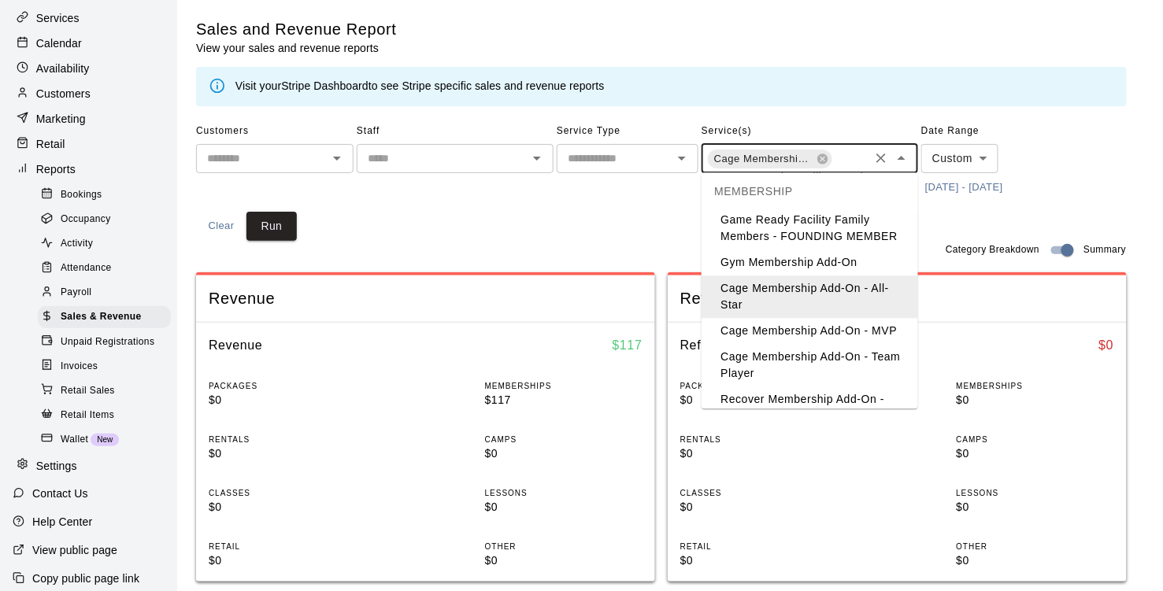
click at [812, 332] on li "Cage Membership Add-On - MVP" at bounding box center [809, 332] width 216 height 26
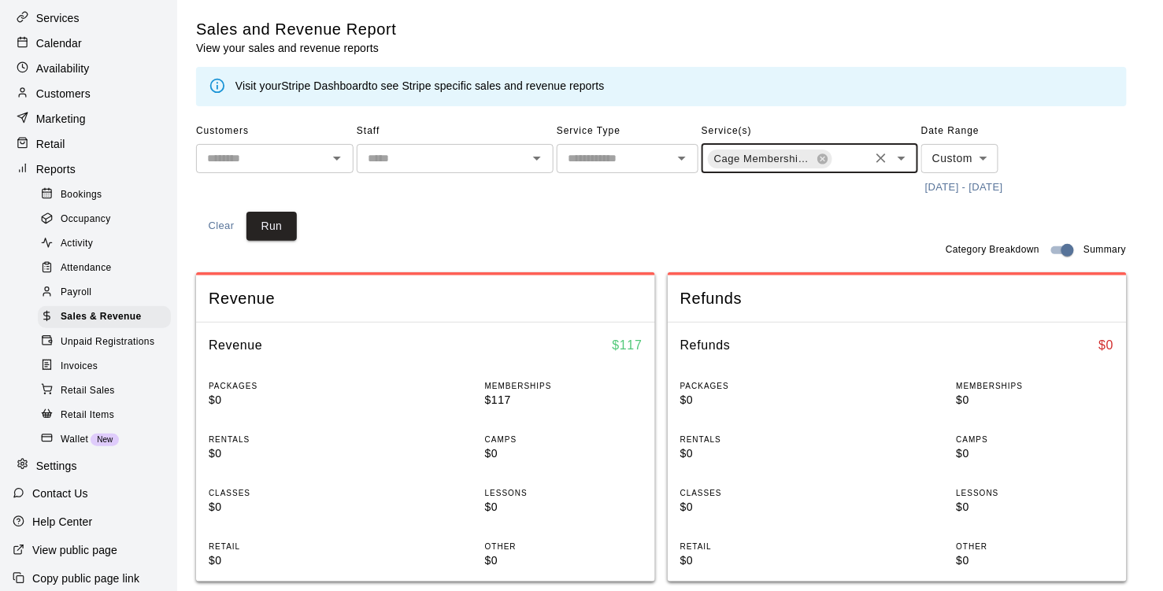
scroll to position [0, 126]
click at [842, 157] on input "text" at bounding box center [850, 160] width 33 height 20
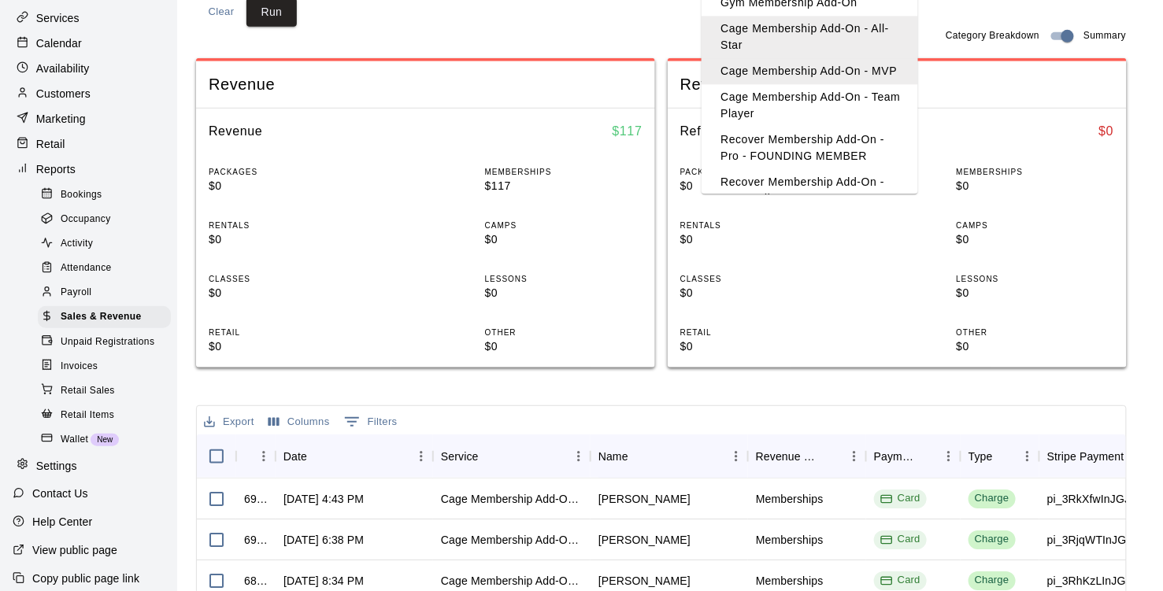
scroll to position [1403, 0]
click at [801, 106] on li "Cage Membership Add-On - Team Player" at bounding box center [809, 108] width 216 height 43
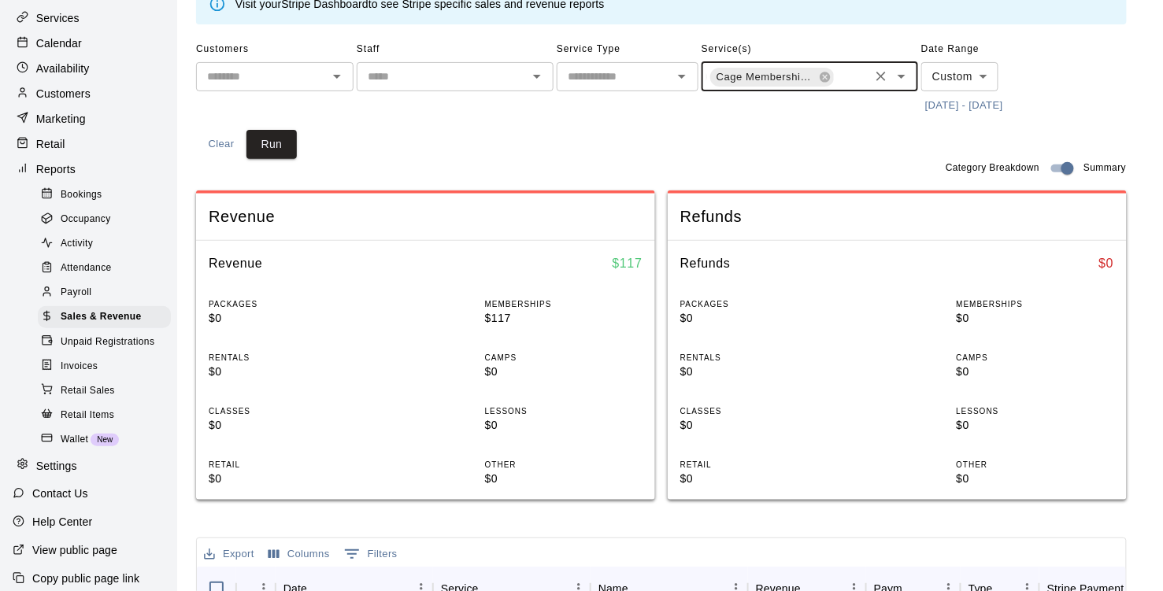
scroll to position [51, 0]
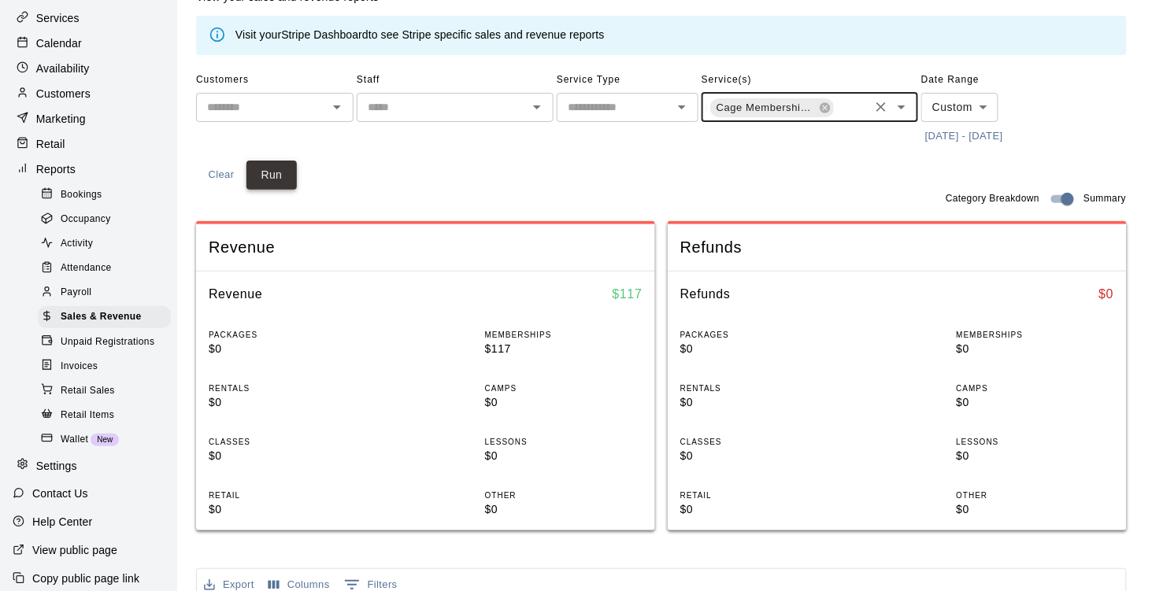
click at [279, 176] on button "Run" at bounding box center [271, 175] width 50 height 29
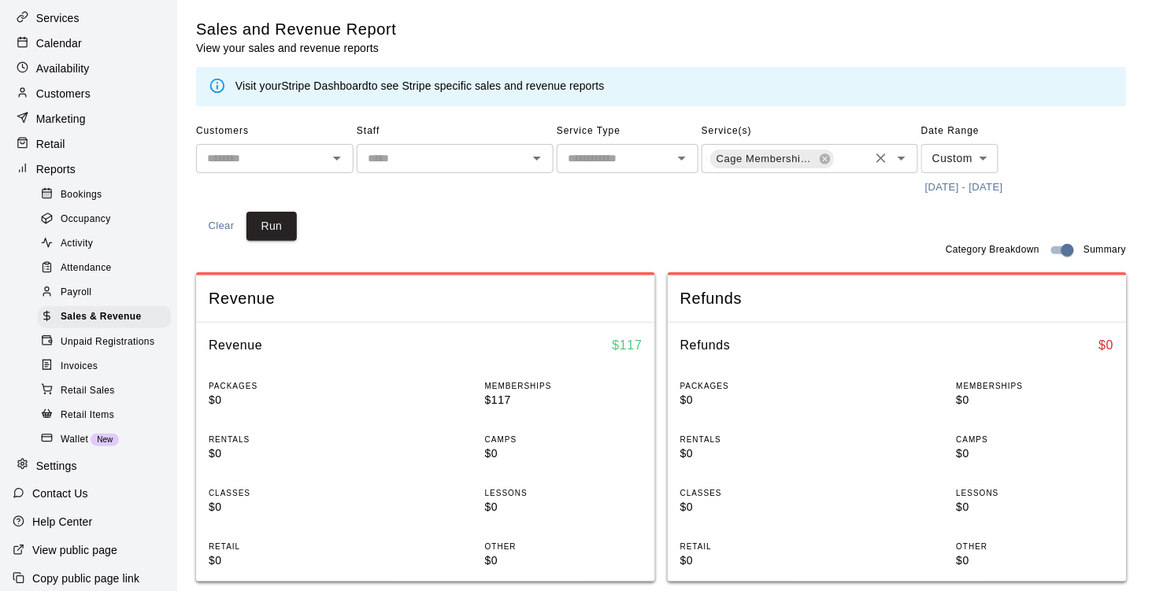
scroll to position [0, 0]
click at [821, 157] on icon at bounding box center [824, 159] width 10 height 10
click at [875, 161] on icon "Clear" at bounding box center [881, 158] width 16 height 16
click at [875, 161] on input "text" at bounding box center [796, 158] width 181 height 20
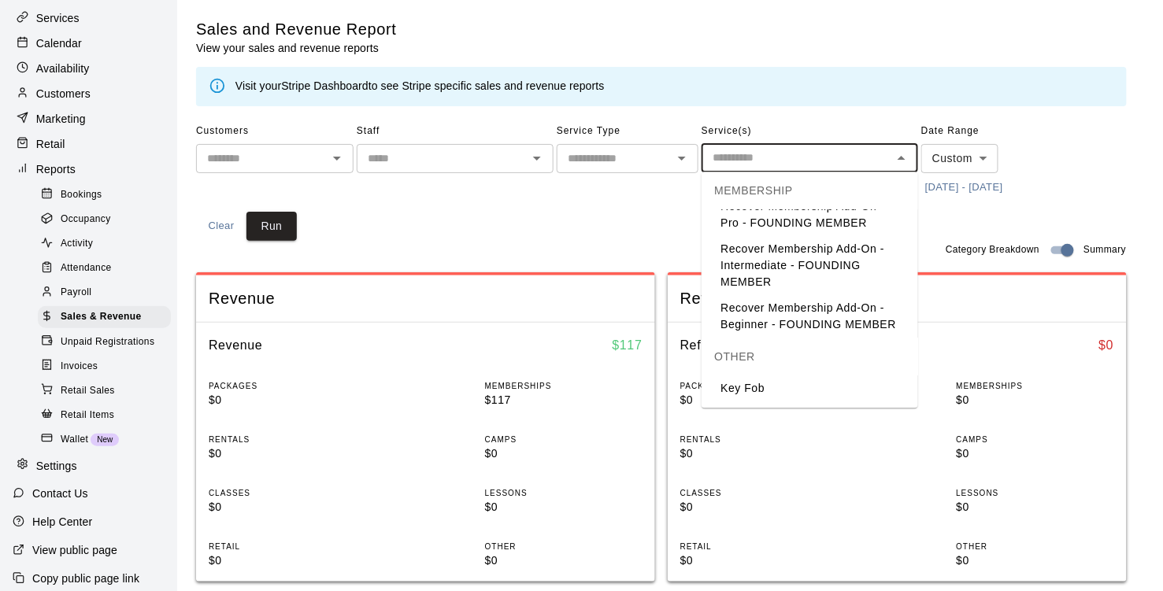
scroll to position [1555, 0]
click at [811, 306] on li "Recover Membership Add-On - Beginner - FOUNDING MEMBER" at bounding box center [809, 317] width 216 height 43
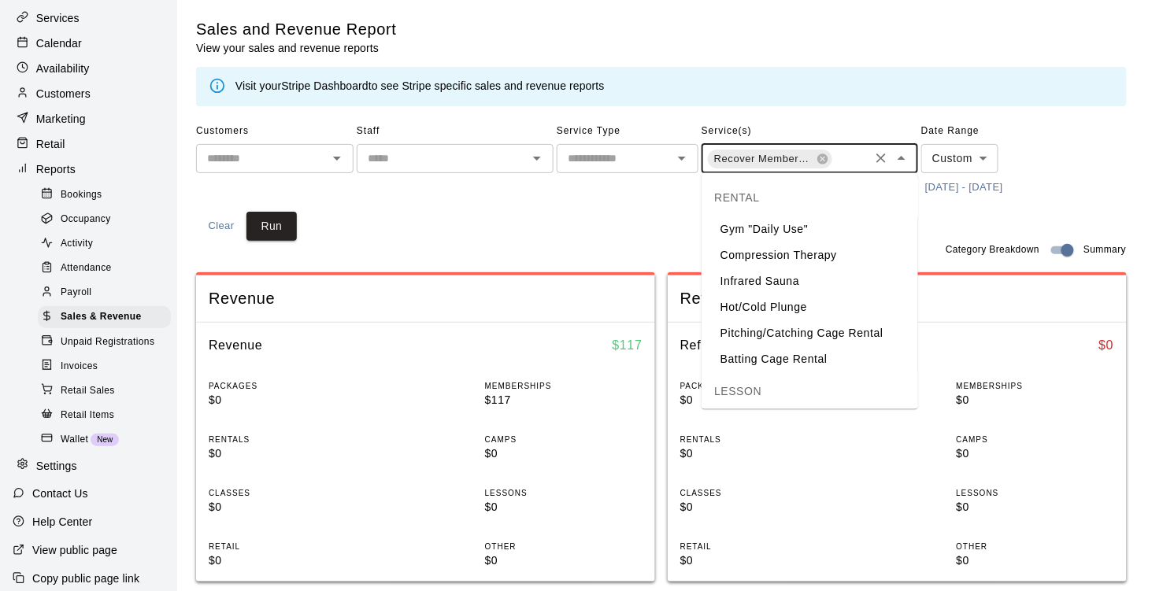
click at [841, 163] on input "text" at bounding box center [850, 160] width 33 height 20
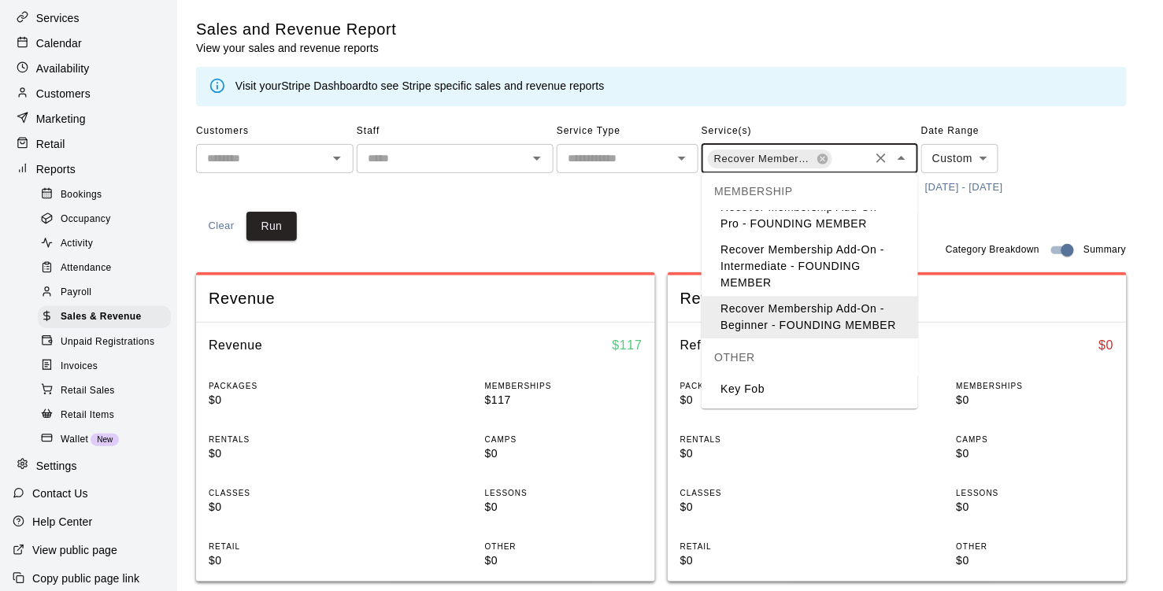
click at [811, 274] on li "Recover Membership Add-On - Intermediate - FOUNDING MEMBER" at bounding box center [809, 267] width 216 height 59
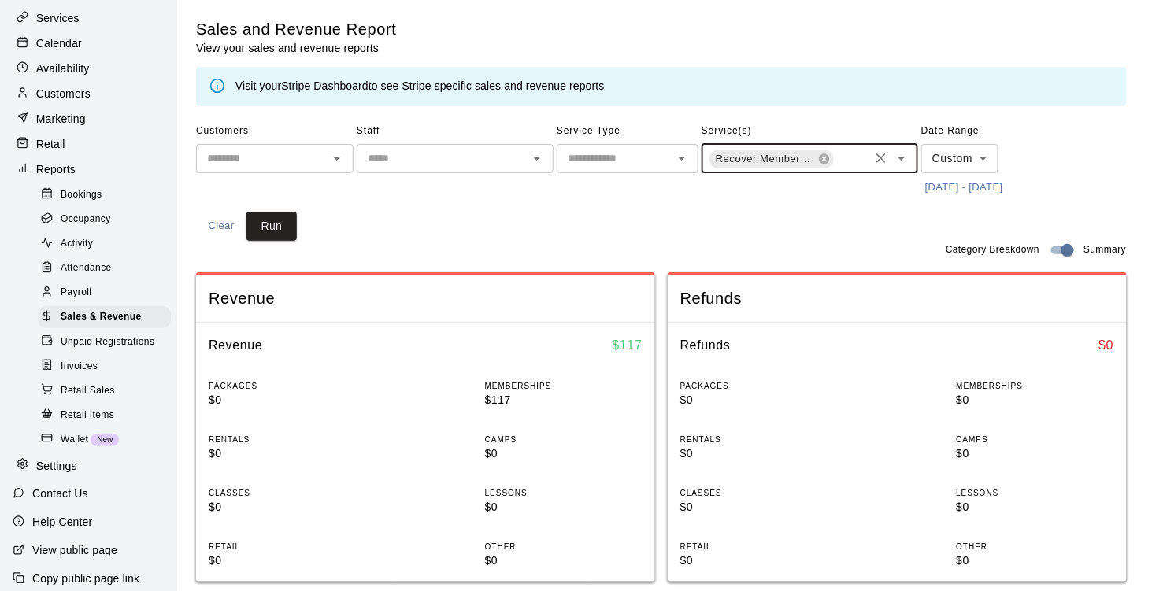
click at [847, 161] on input "text" at bounding box center [850, 160] width 33 height 20
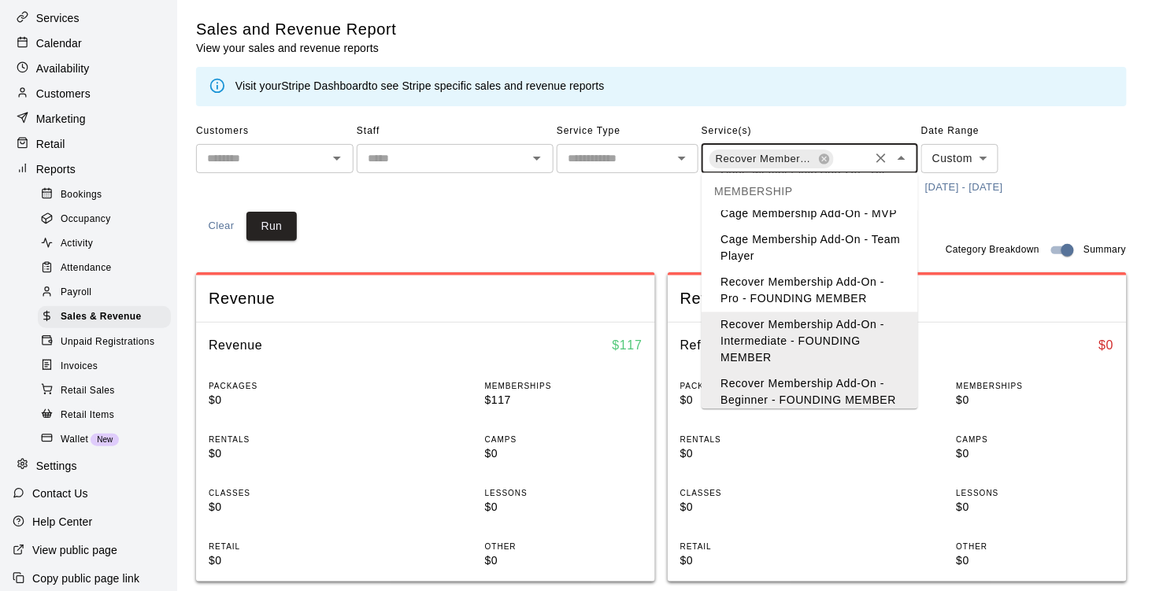
scroll to position [1477, 0]
click at [806, 295] on li "Recover Membership Add-On - Pro - FOUNDING MEMBER" at bounding box center [809, 292] width 216 height 43
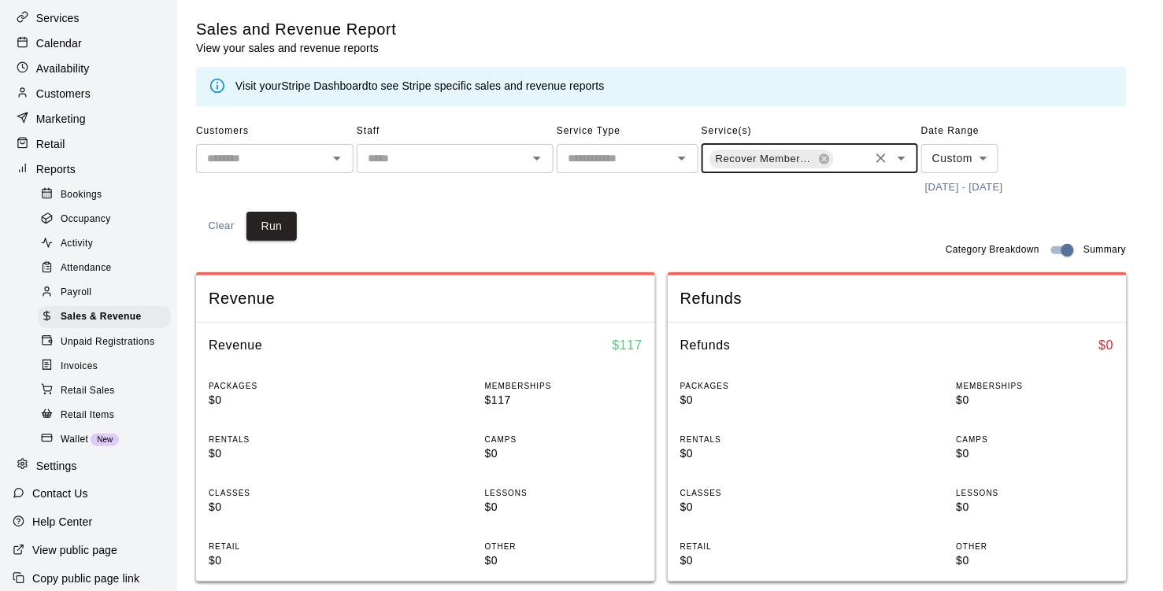
scroll to position [0, 253]
click at [275, 227] on button "Run" at bounding box center [271, 226] width 50 height 29
click at [873, 158] on icon "Clear" at bounding box center [881, 158] width 16 height 16
click at [820, 157] on input "text" at bounding box center [796, 158] width 181 height 20
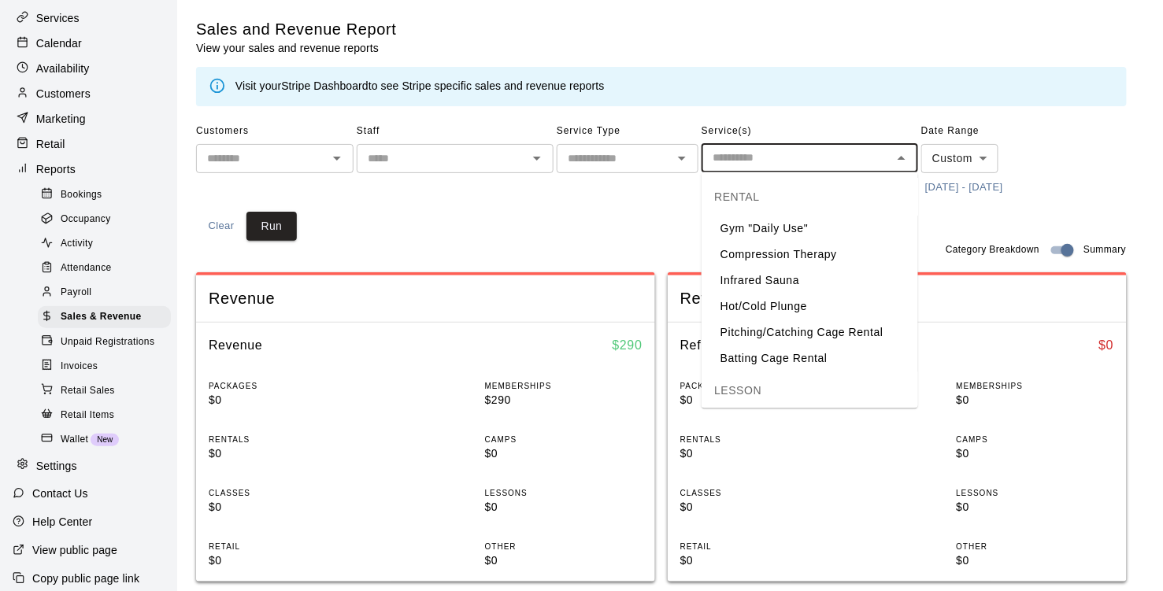
click at [627, 158] on input "text" at bounding box center [614, 159] width 106 height 20
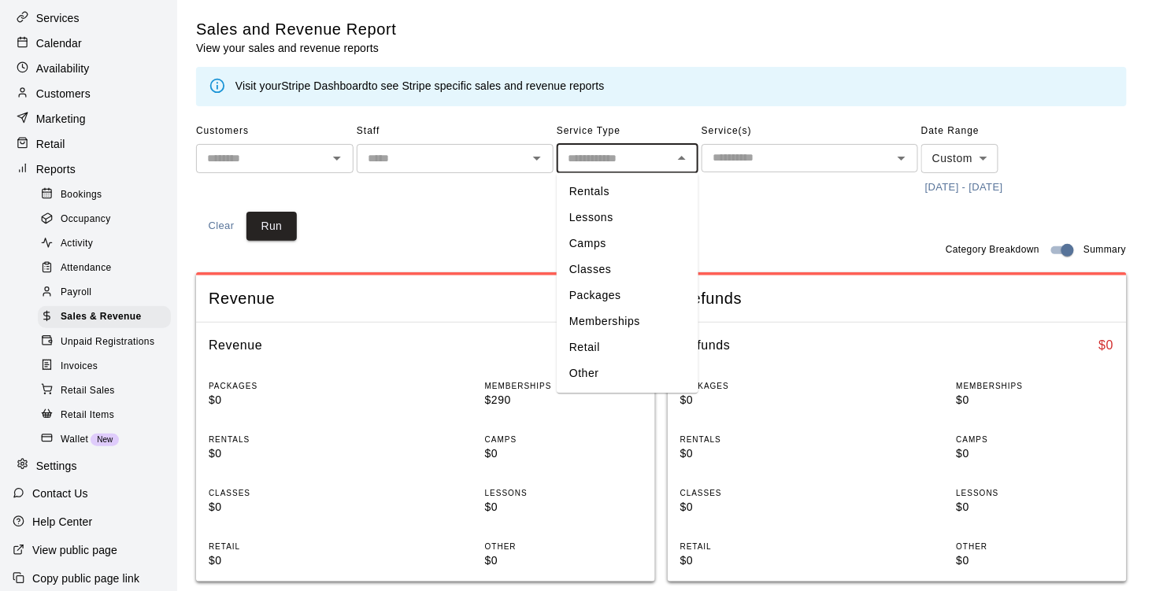
click at [616, 190] on li "Rentals" at bounding box center [628, 192] width 142 height 26
type input "*******"
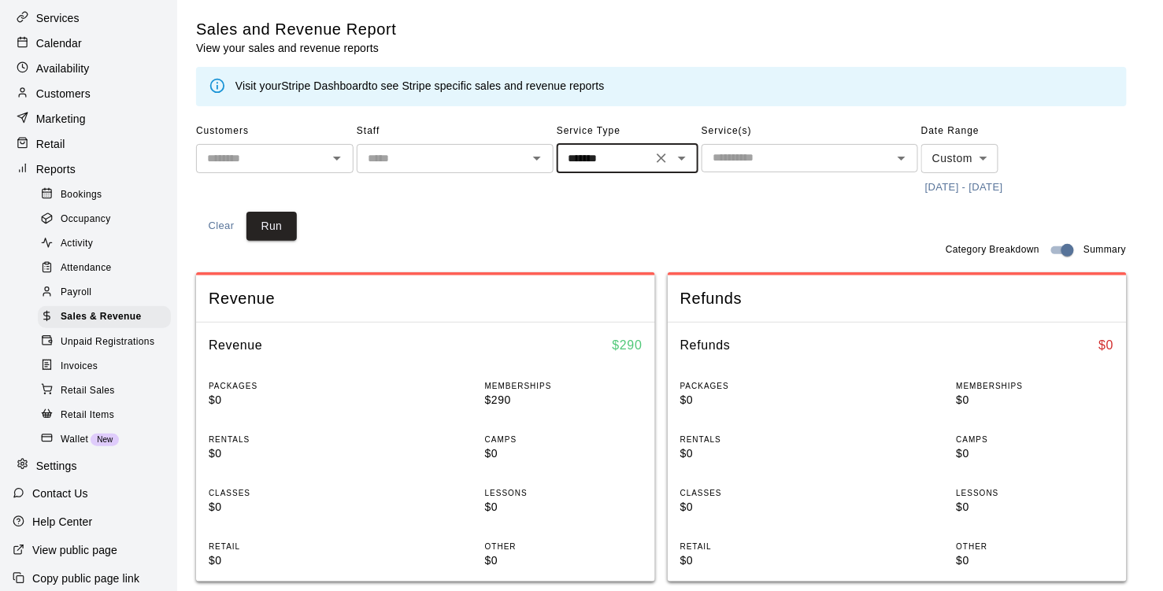
click at [744, 150] on input "text" at bounding box center [796, 158] width 181 height 20
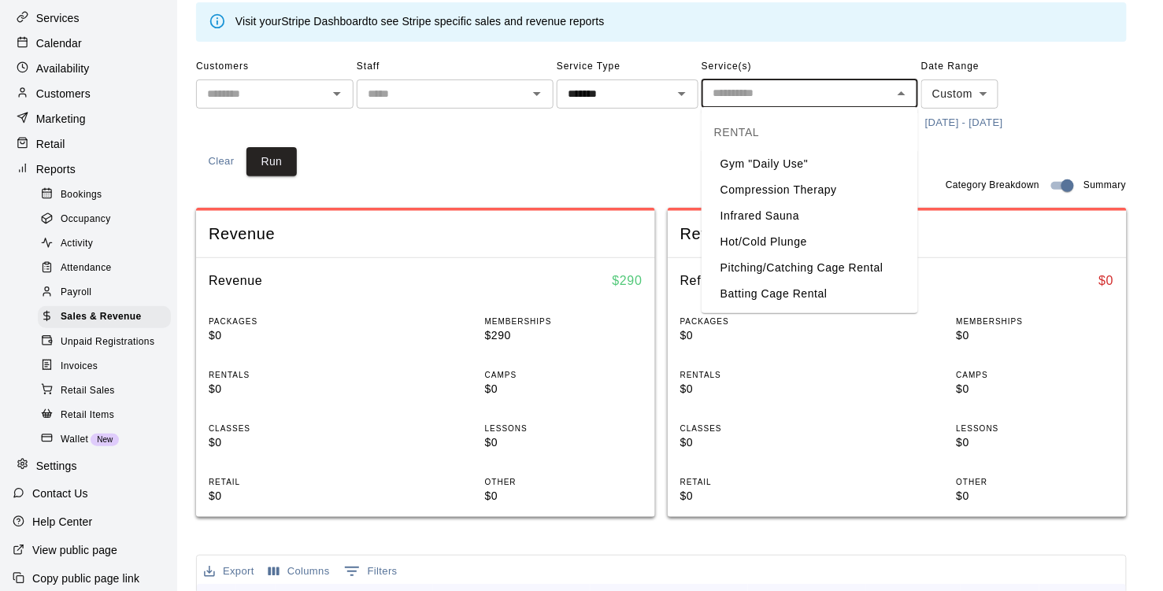
scroll to position [71, 0]
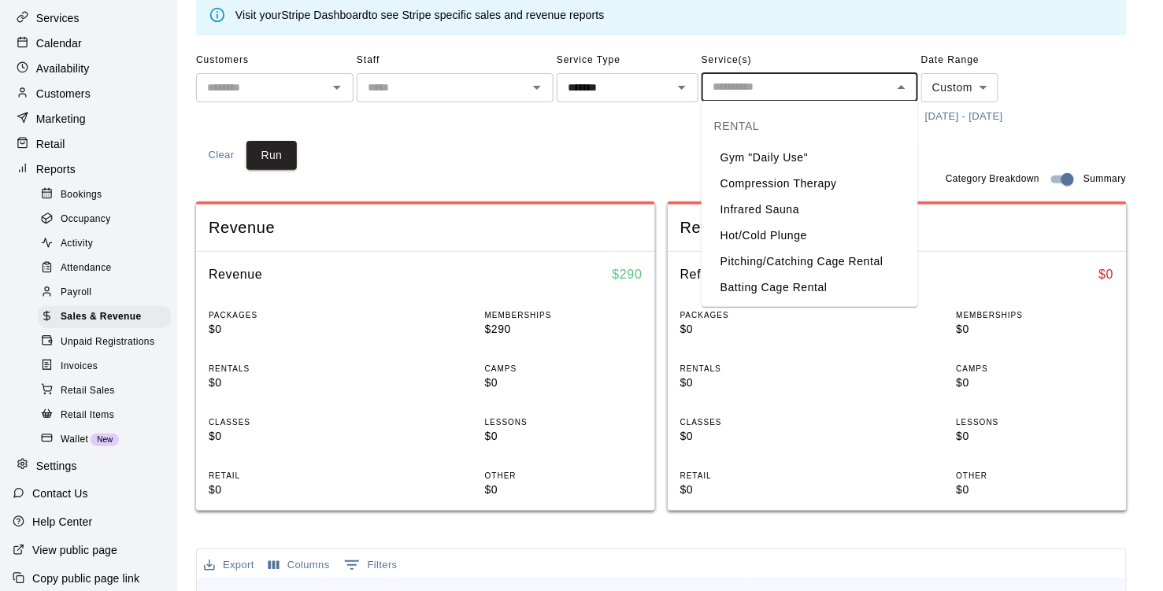
click at [778, 184] on li "Compression Therapy" at bounding box center [809, 184] width 216 height 26
click at [837, 87] on input "text" at bounding box center [850, 90] width 33 height 20
click at [788, 211] on li "Infrared Sauna" at bounding box center [809, 211] width 216 height 26
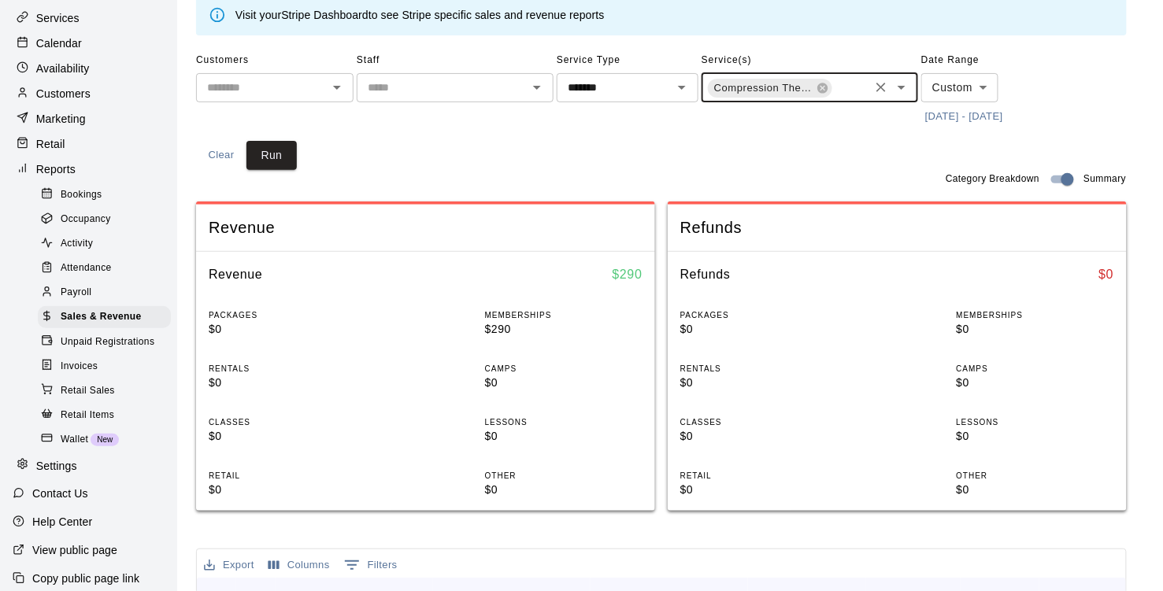
scroll to position [0, 102]
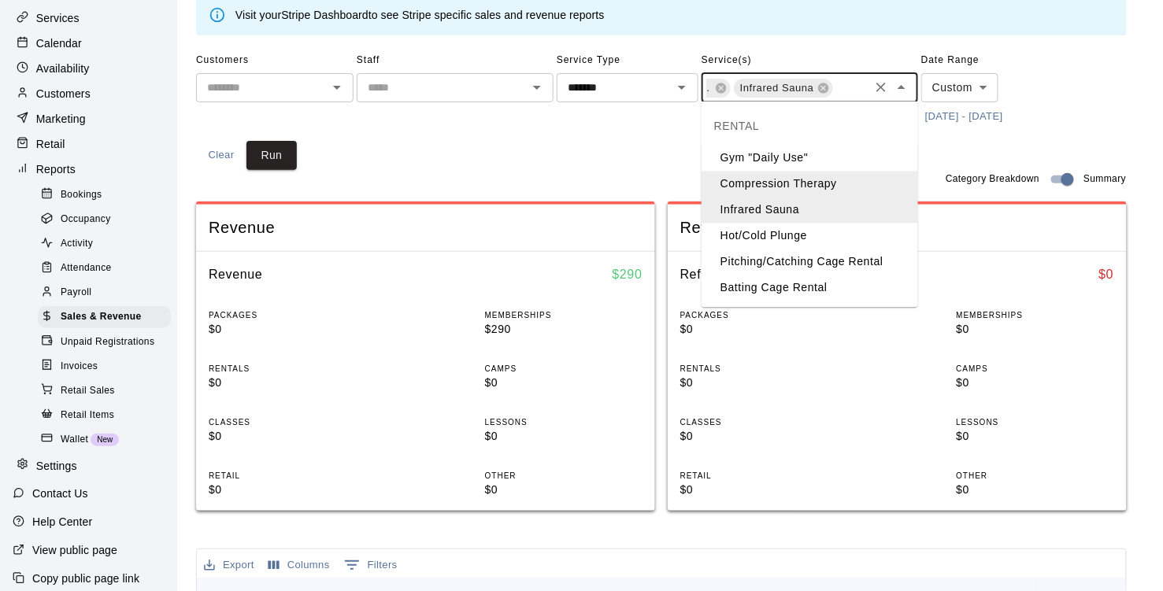
click at [851, 91] on input "text" at bounding box center [850, 90] width 33 height 20
click at [793, 240] on li "Hot/Cold Plunge" at bounding box center [809, 237] width 216 height 26
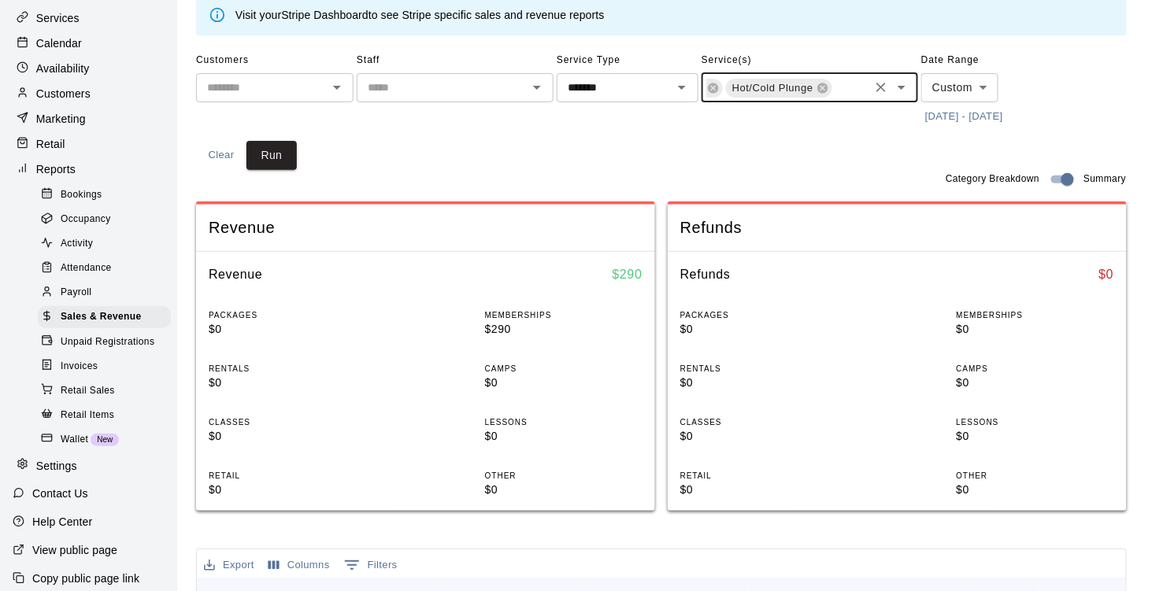
click at [849, 86] on input "text" at bounding box center [850, 90] width 33 height 20
click at [595, 161] on div "Customers ​ Staff ​ Service Type ******* ​ Service(s) Compression Therapy Infra…" at bounding box center [661, 109] width 930 height 122
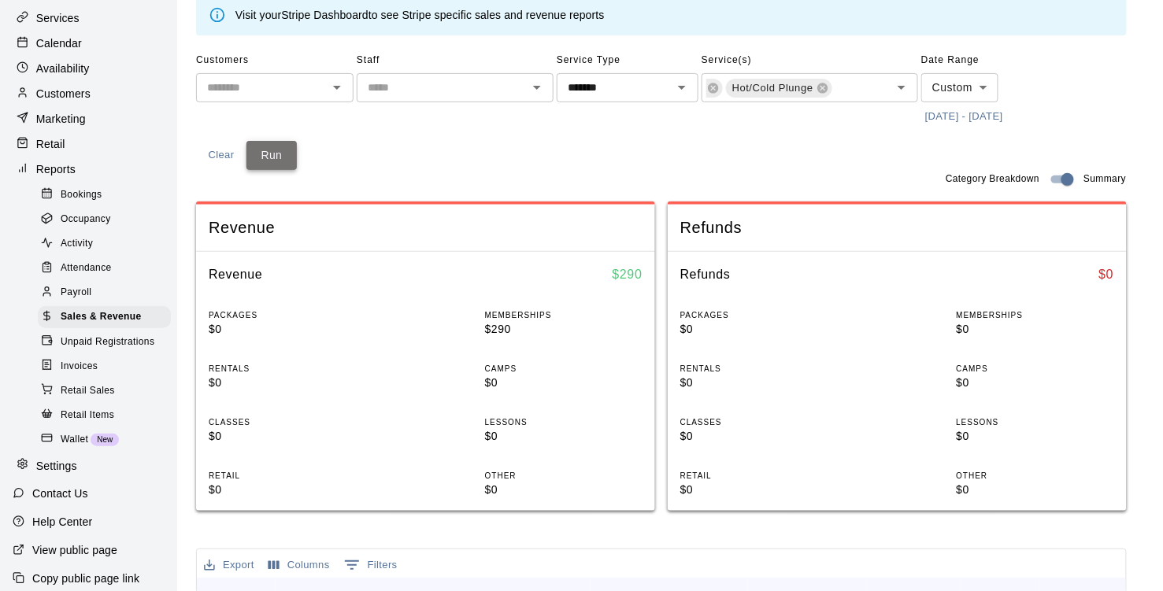
click at [286, 151] on button "Run" at bounding box center [271, 155] width 50 height 29
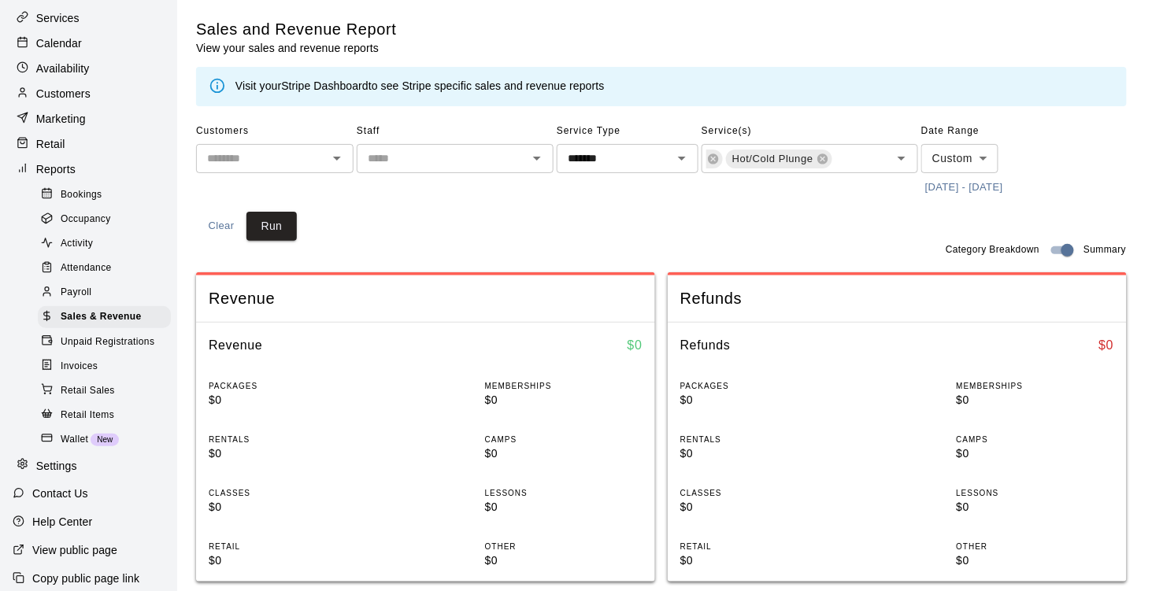
click at [873, 158] on icon "Clear" at bounding box center [881, 158] width 16 height 16
click at [831, 159] on input "text" at bounding box center [796, 158] width 181 height 20
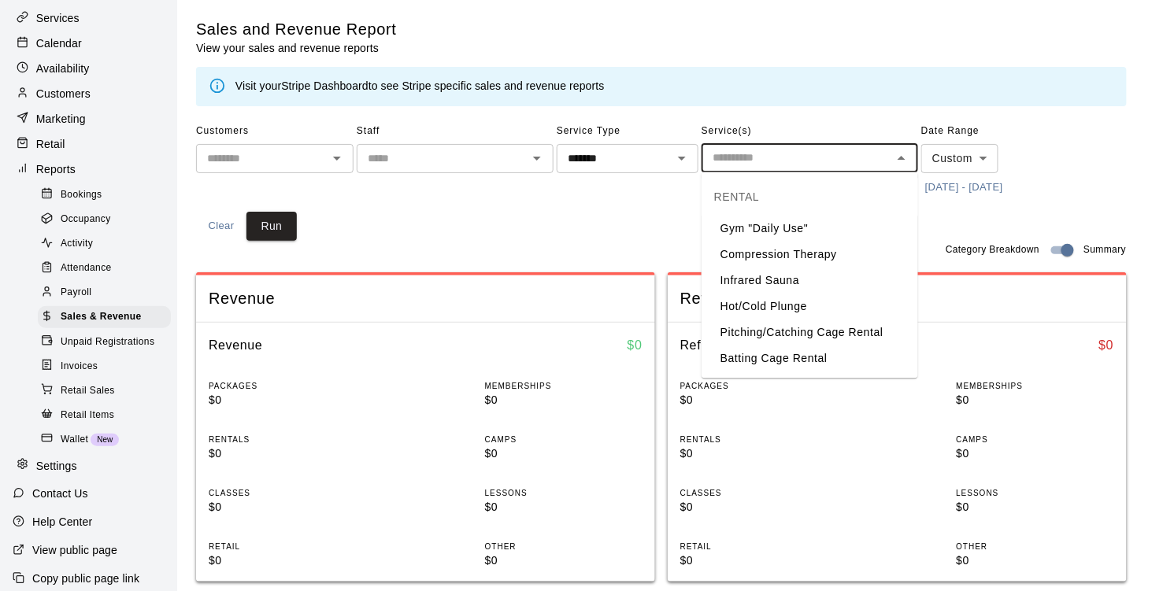
click at [765, 354] on li "Batting Cage Rental" at bounding box center [809, 359] width 216 height 26
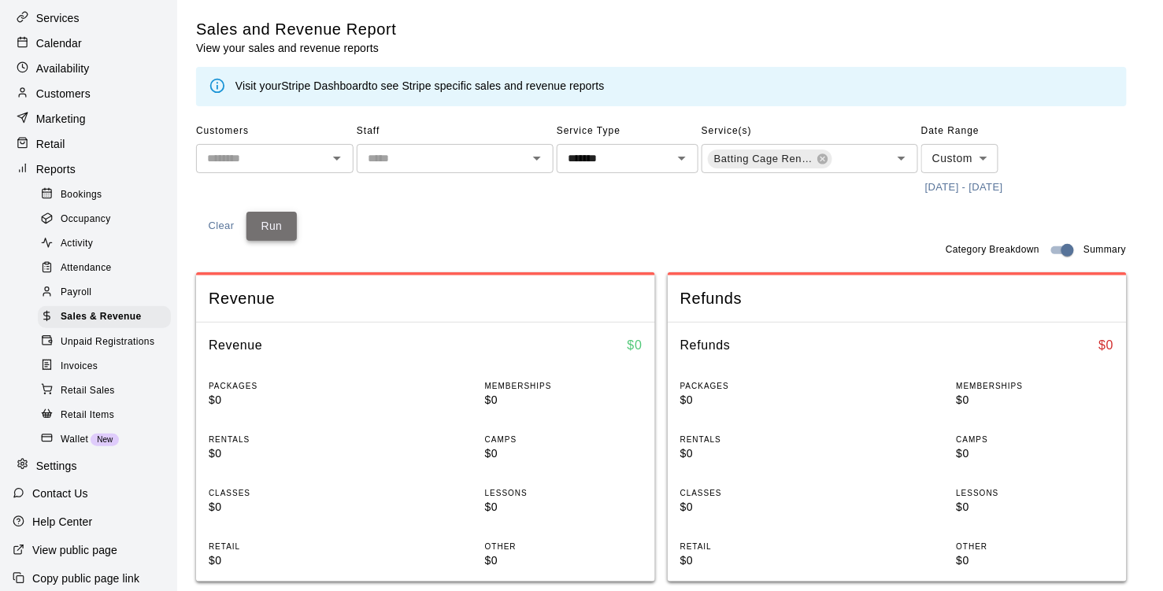
click at [267, 227] on button "Run" at bounding box center [271, 226] width 50 height 29
click at [843, 158] on input "text" at bounding box center [850, 160] width 33 height 20
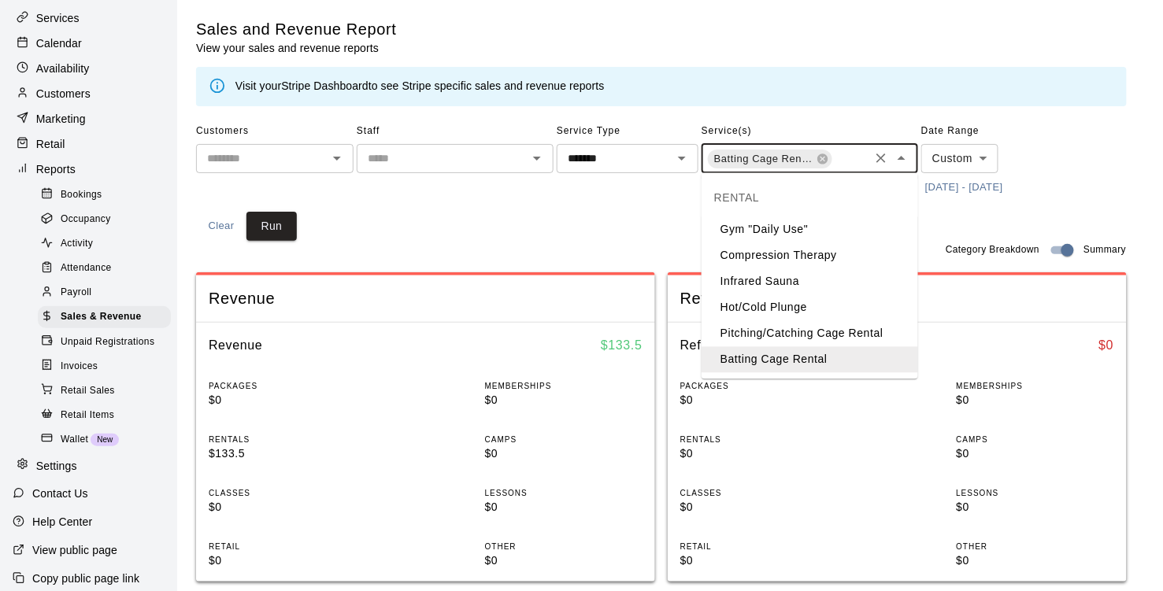
click at [884, 156] on icon "Clear" at bounding box center [881, 158] width 16 height 16
click at [780, 227] on li "Gym "Daily Use"" at bounding box center [809, 229] width 216 height 26
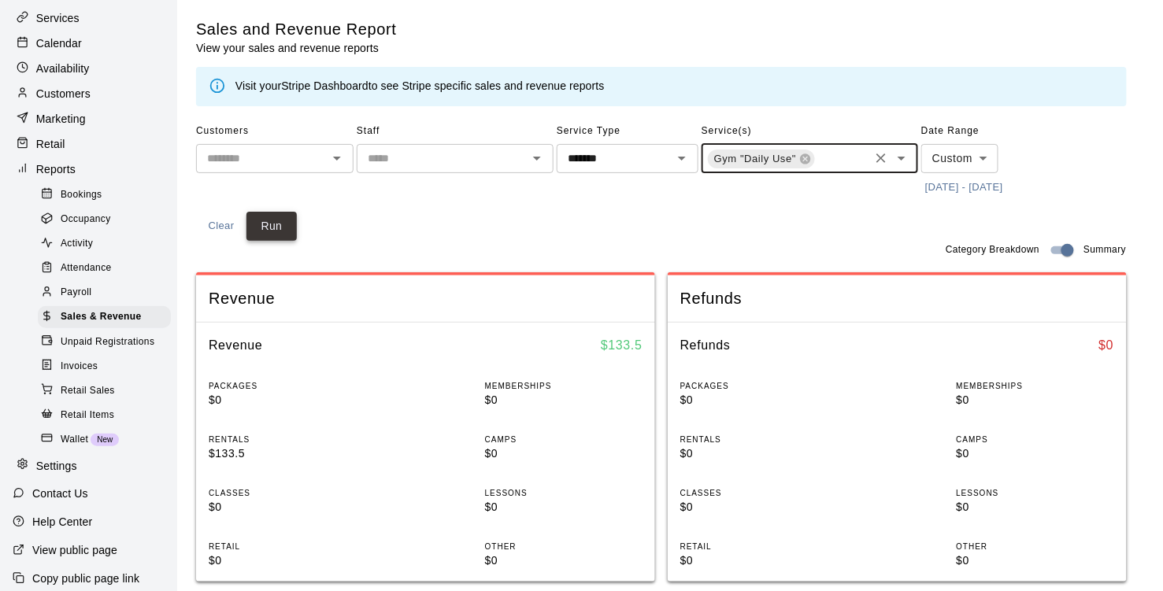
click at [275, 222] on button "Run" at bounding box center [271, 226] width 50 height 29
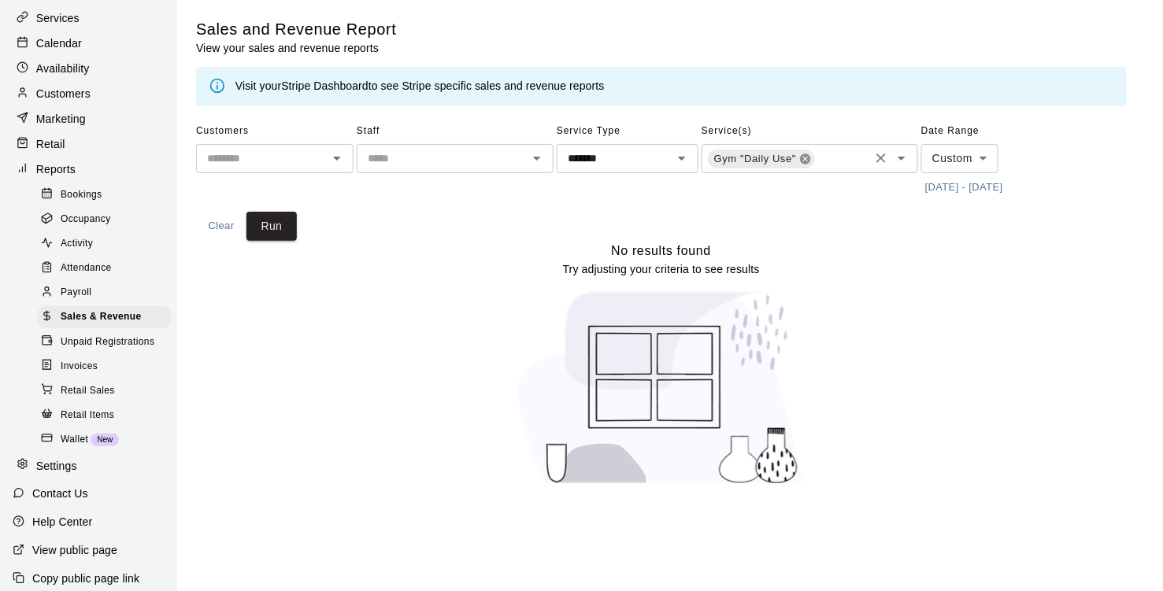
click at [806, 157] on icon at bounding box center [805, 159] width 13 height 13
click at [840, 160] on input "text" at bounding box center [796, 158] width 181 height 20
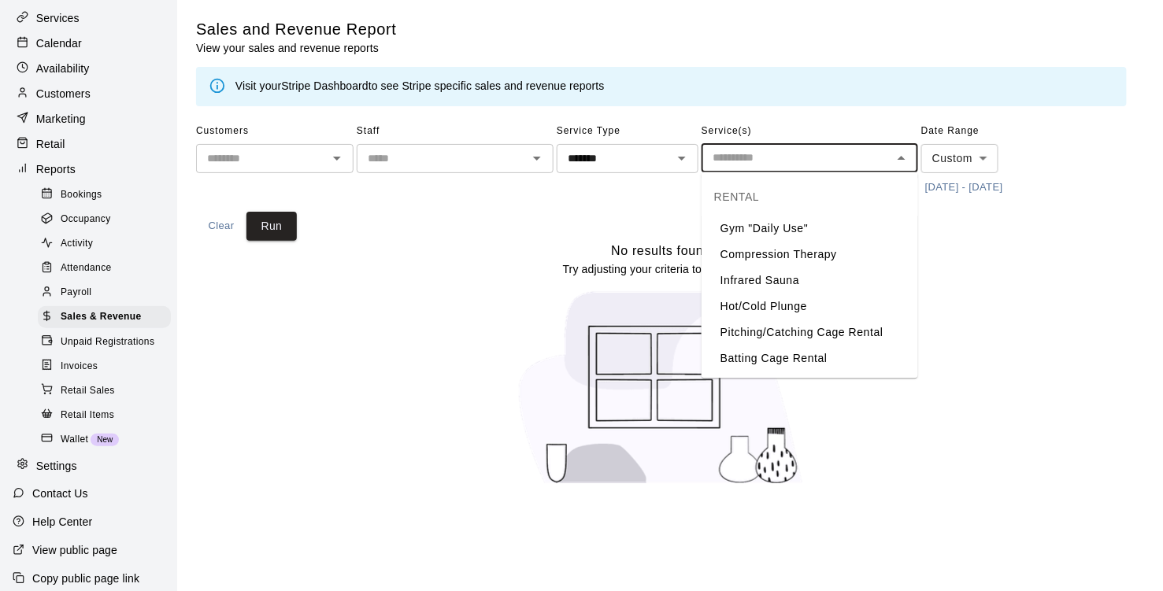
click at [801, 338] on li "Pitching/Catching Cage Rental" at bounding box center [809, 333] width 216 height 26
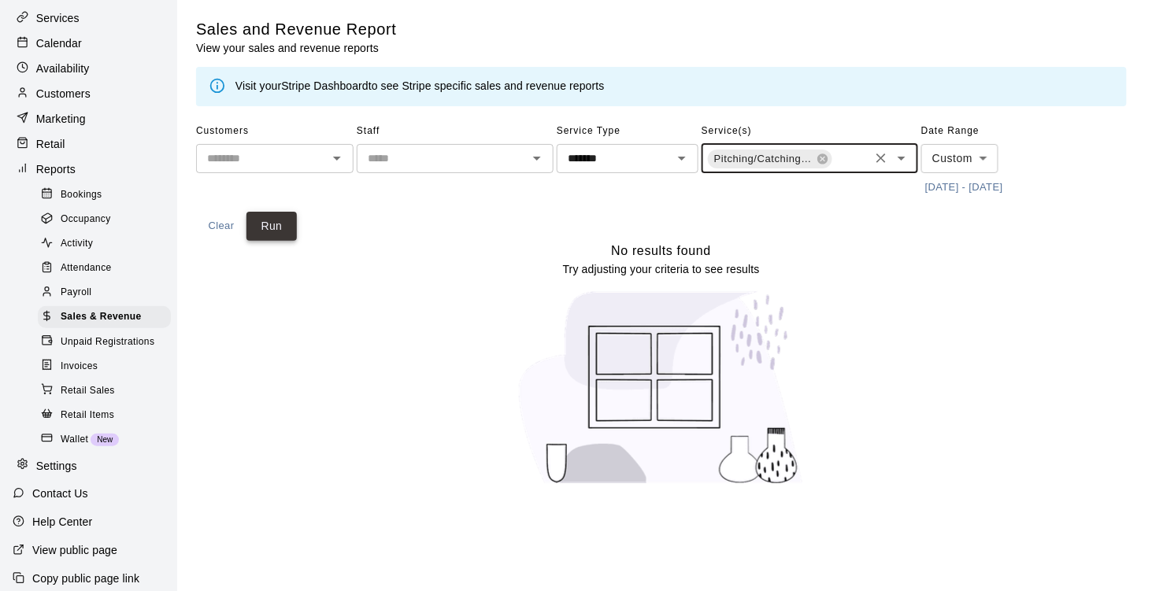
click at [276, 224] on button "Run" at bounding box center [271, 226] width 50 height 29
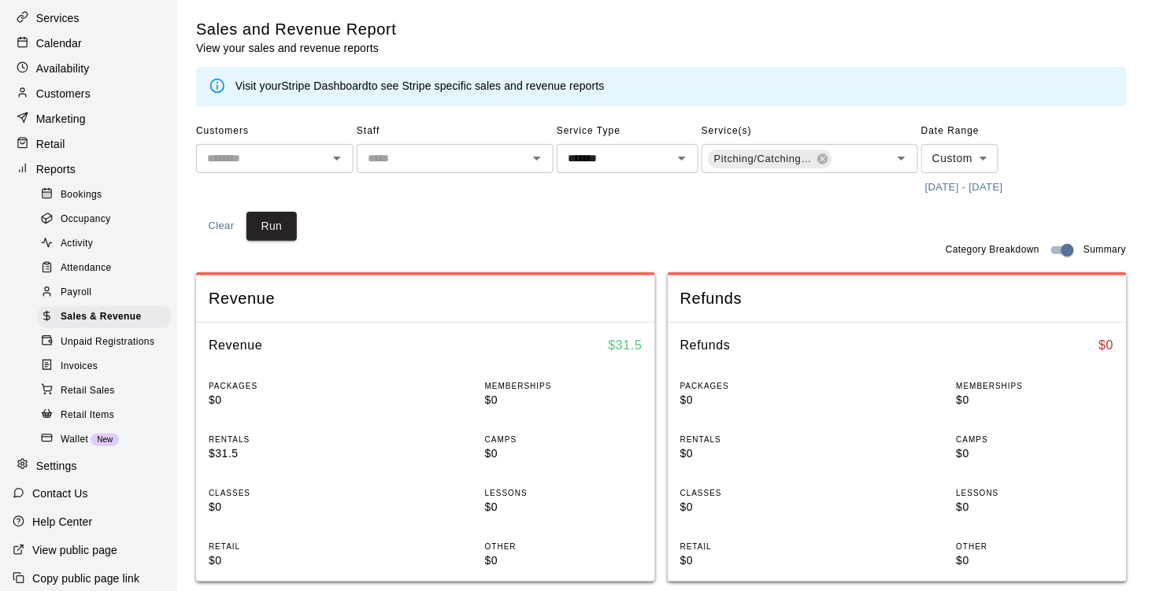
click at [876, 160] on icon "Clear" at bounding box center [880, 158] width 9 height 9
click at [653, 158] on icon "Clear" at bounding box center [661, 158] width 16 height 16
click at [672, 157] on icon "Open" at bounding box center [681, 158] width 19 height 19
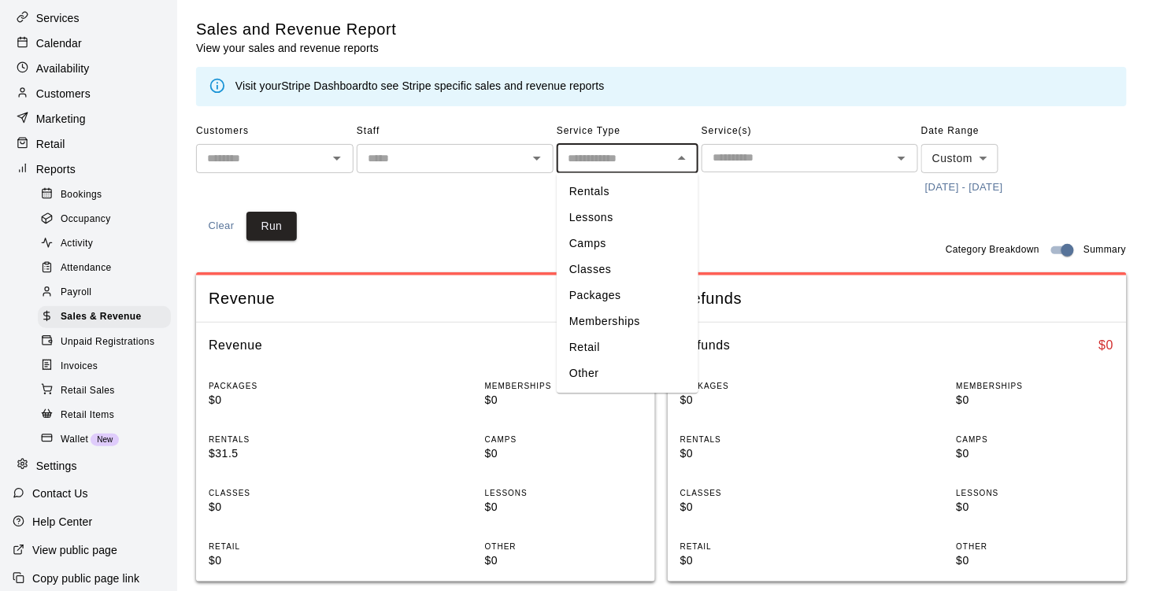
click at [612, 331] on li "Memberships" at bounding box center [628, 322] width 142 height 26
type input "**********"
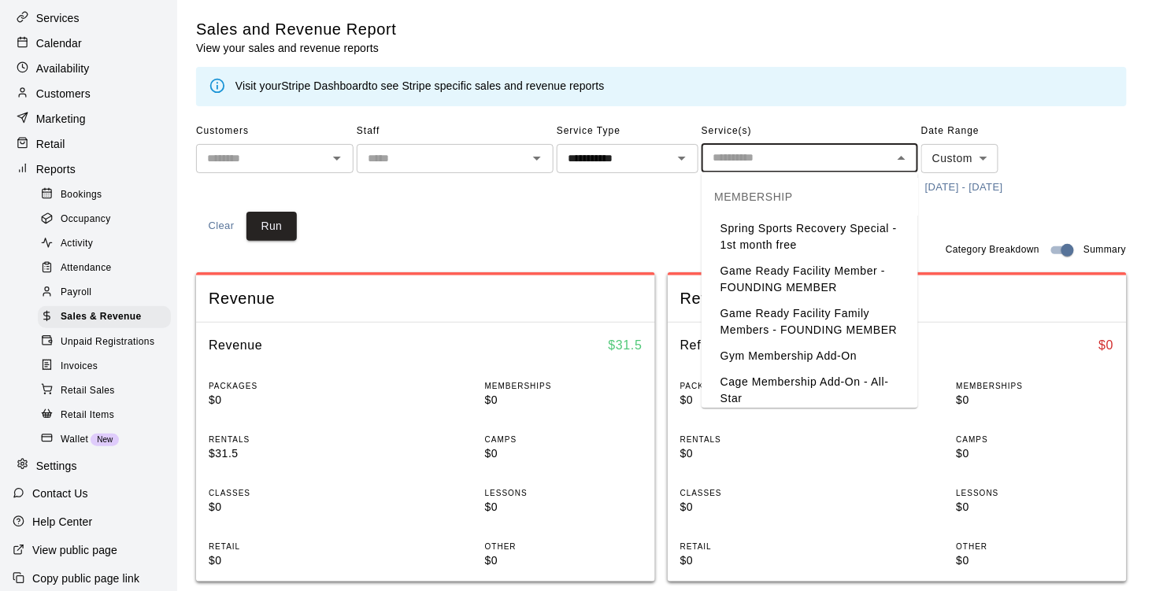
click at [790, 154] on input "text" at bounding box center [796, 158] width 181 height 20
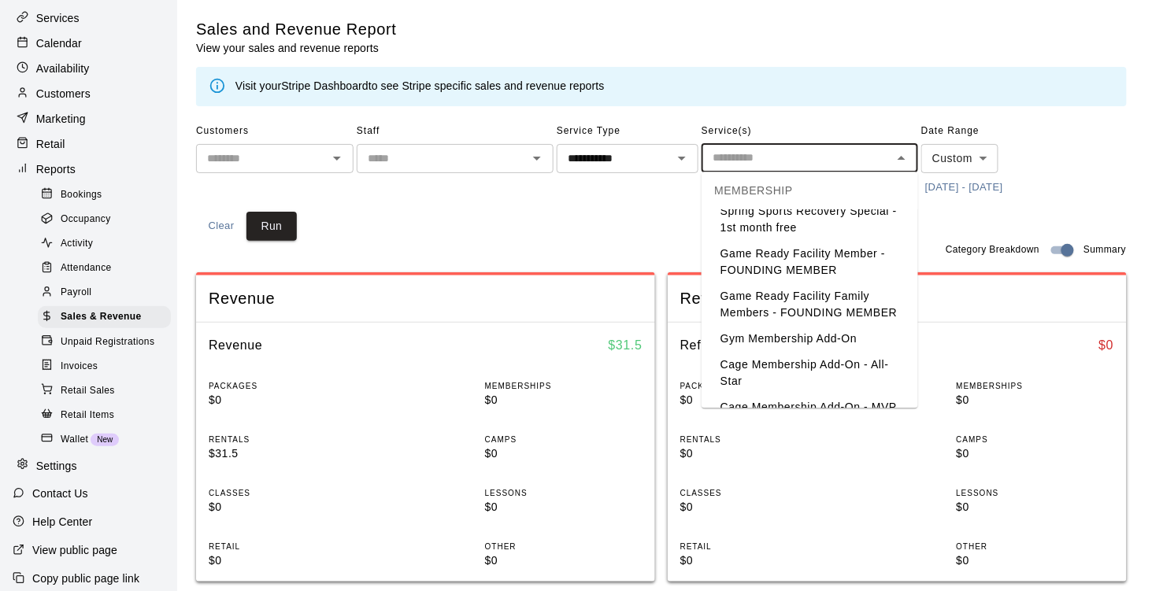
scroll to position [18, 0]
click at [768, 330] on li "Gym Membership Add-On" at bounding box center [809, 339] width 216 height 26
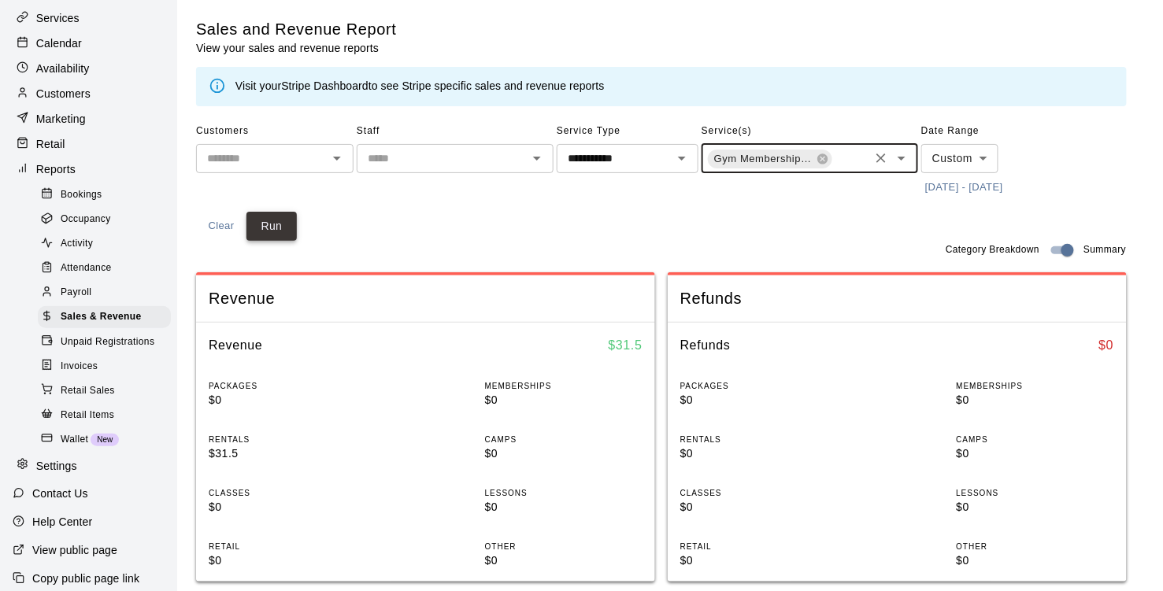
click at [281, 224] on button "Run" at bounding box center [271, 226] width 50 height 29
